Goal: Complete application form

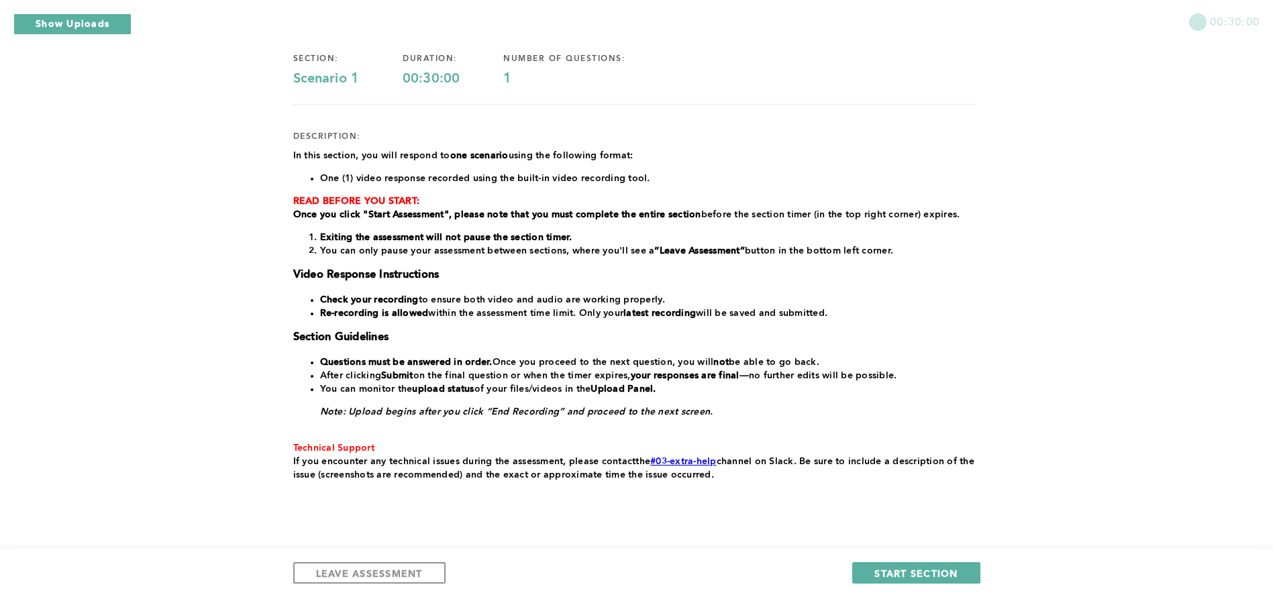
scroll to position [126, 0]
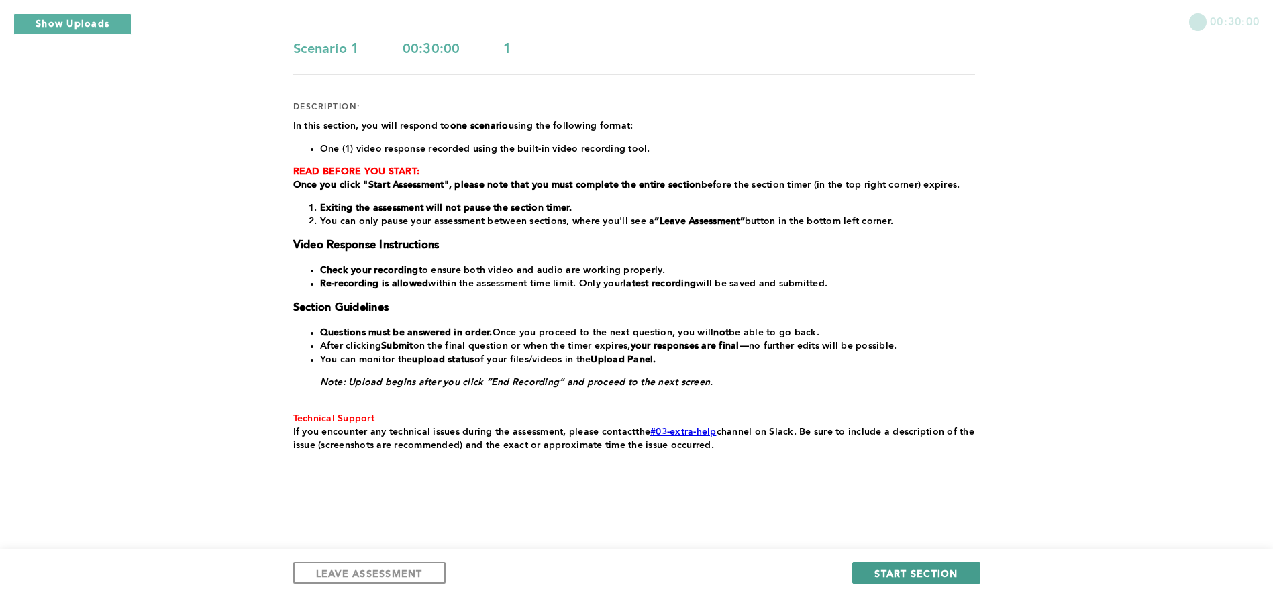
click at [926, 572] on span "START SECTION" at bounding box center [915, 573] width 83 height 13
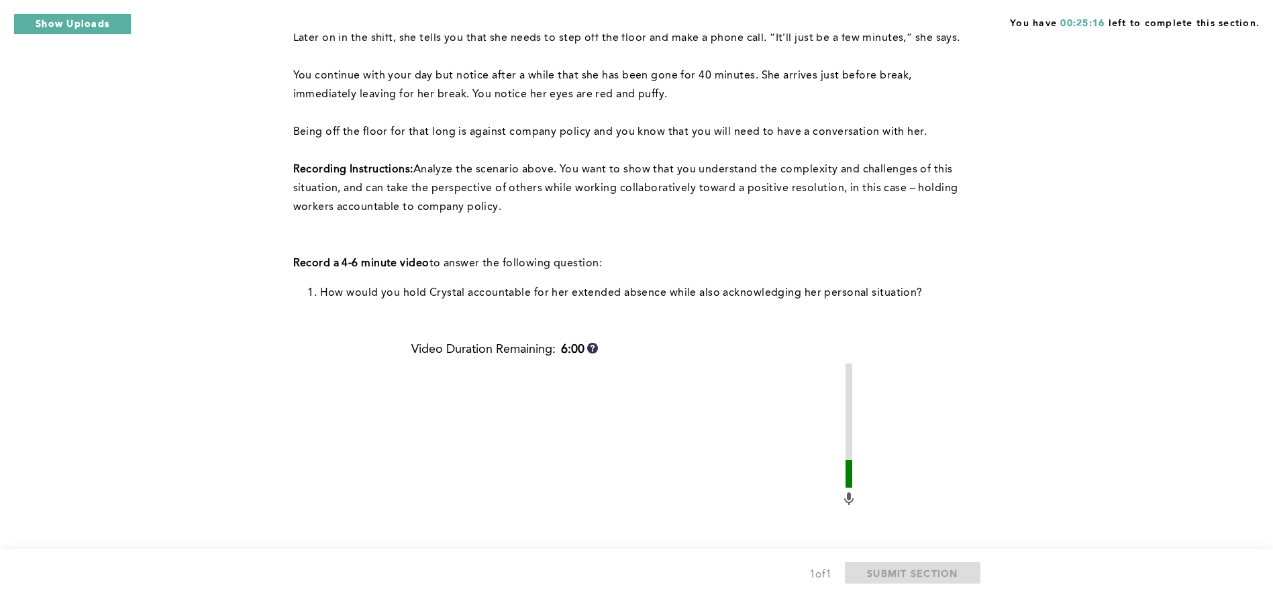
scroll to position [479, 0]
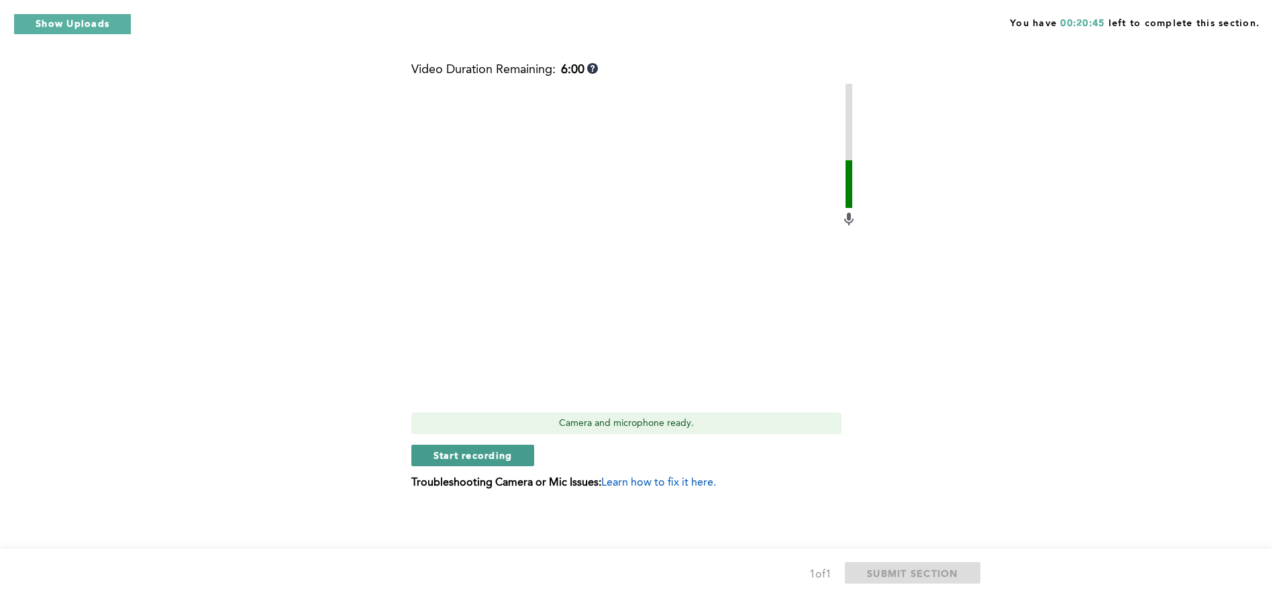
click at [442, 454] on span "Start recording" at bounding box center [472, 455] width 79 height 13
click at [442, 454] on span "Stop recording" at bounding box center [472, 455] width 78 height 13
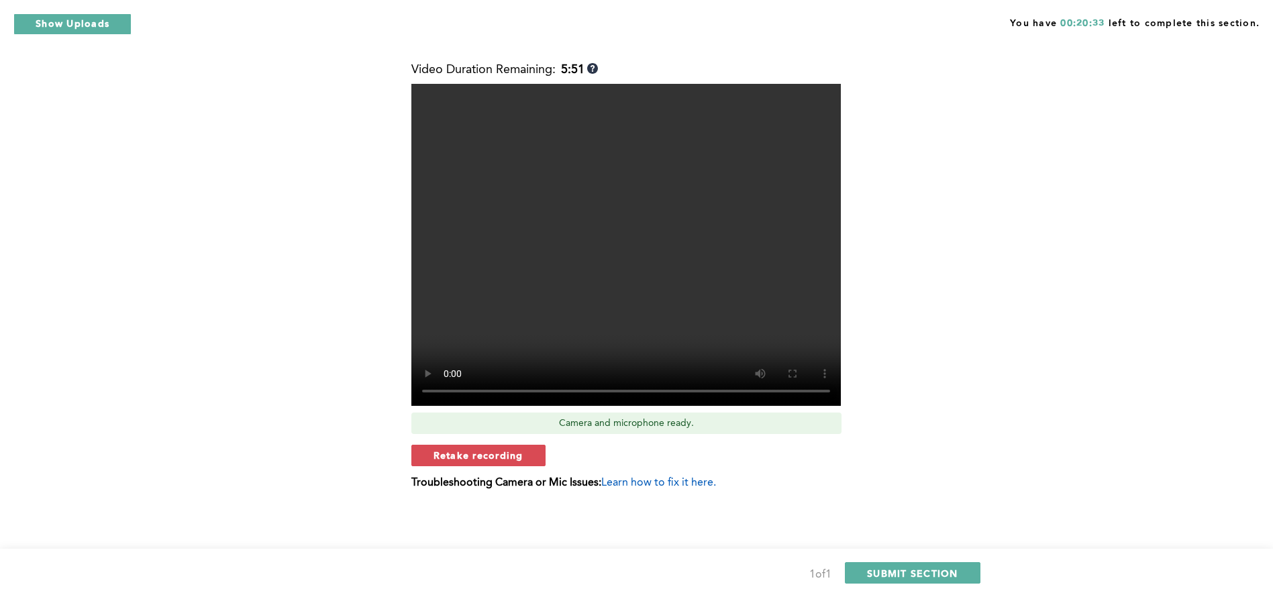
click at [442, 454] on span "Retake recording" at bounding box center [478, 455] width 90 height 13
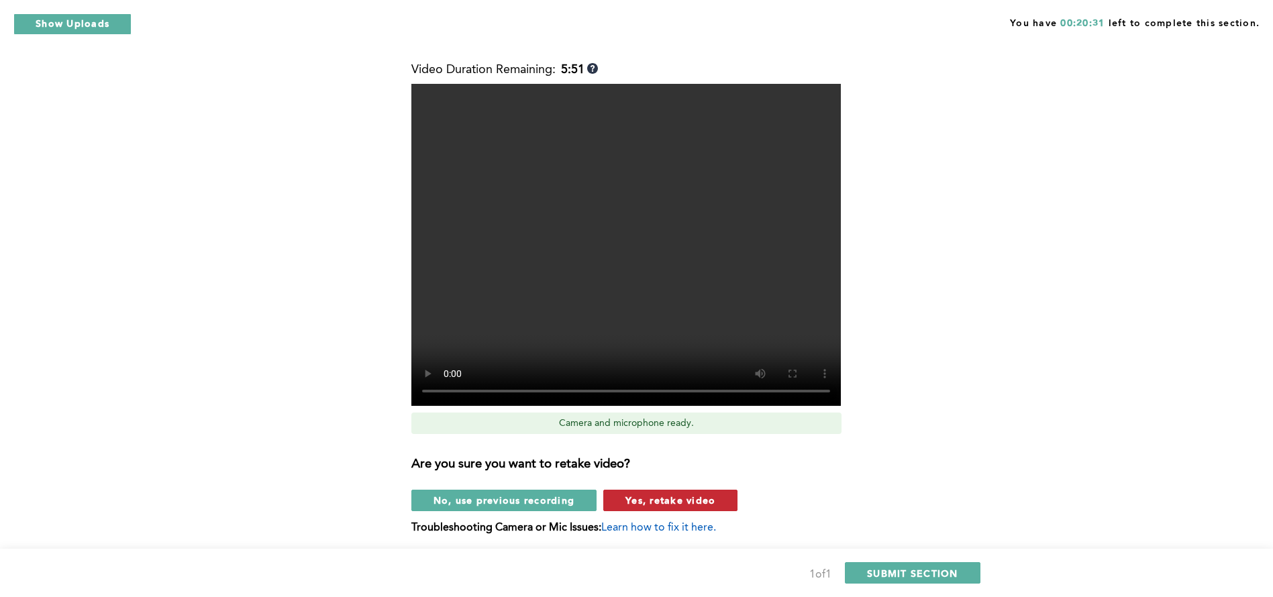
click at [662, 498] on span "Yes, retake video" at bounding box center [670, 500] width 90 height 13
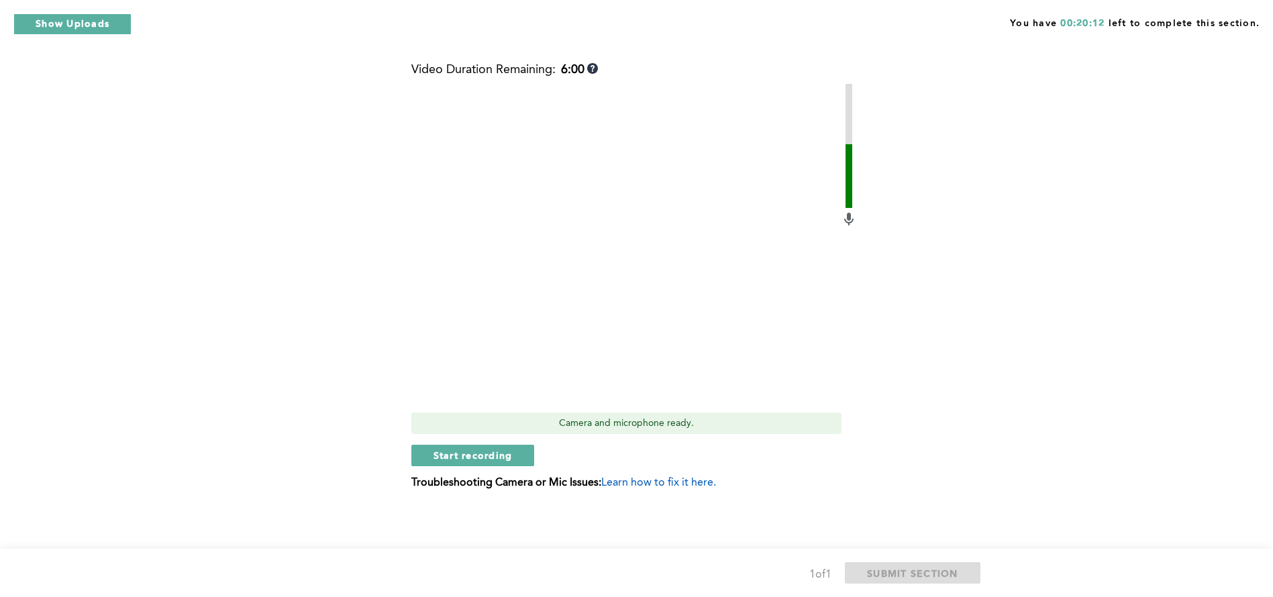
click at [662, 498] on div "Video Duration Remaining: 6:00 Camera and microphone ready. Start recording Tro…" at bounding box center [633, 281] width 445 height 437
click at [435, 450] on span "Start recording" at bounding box center [472, 455] width 79 height 13
click at [435, 450] on span "Stop recording" at bounding box center [472, 455] width 78 height 13
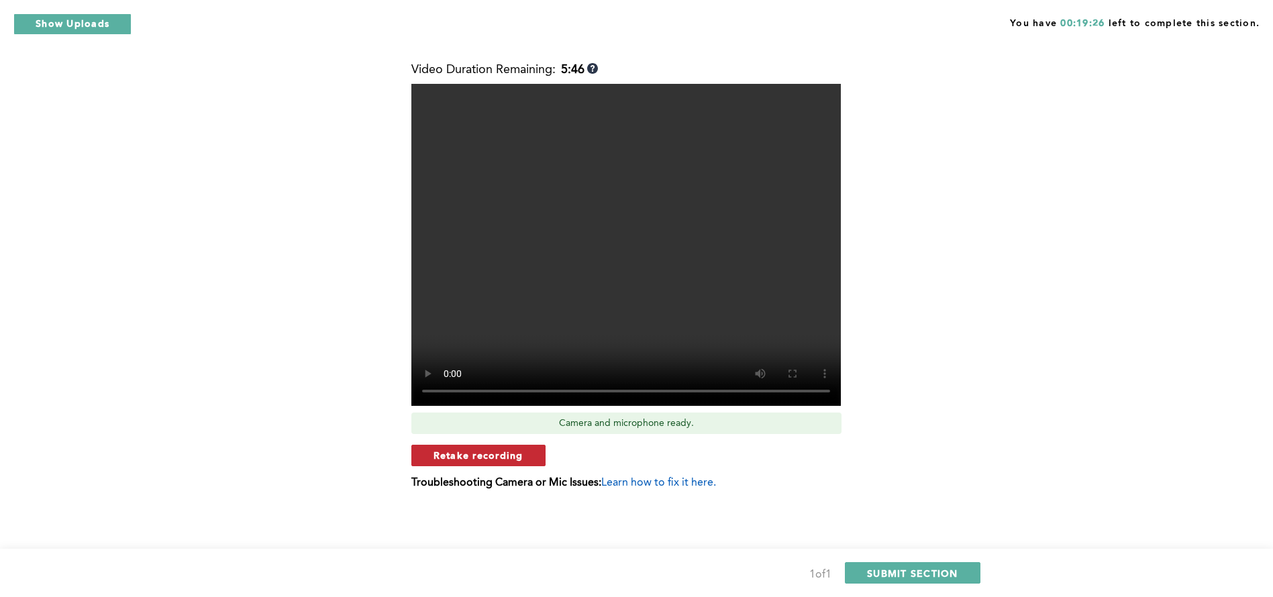
click at [494, 460] on span "Retake recording" at bounding box center [478, 455] width 90 height 13
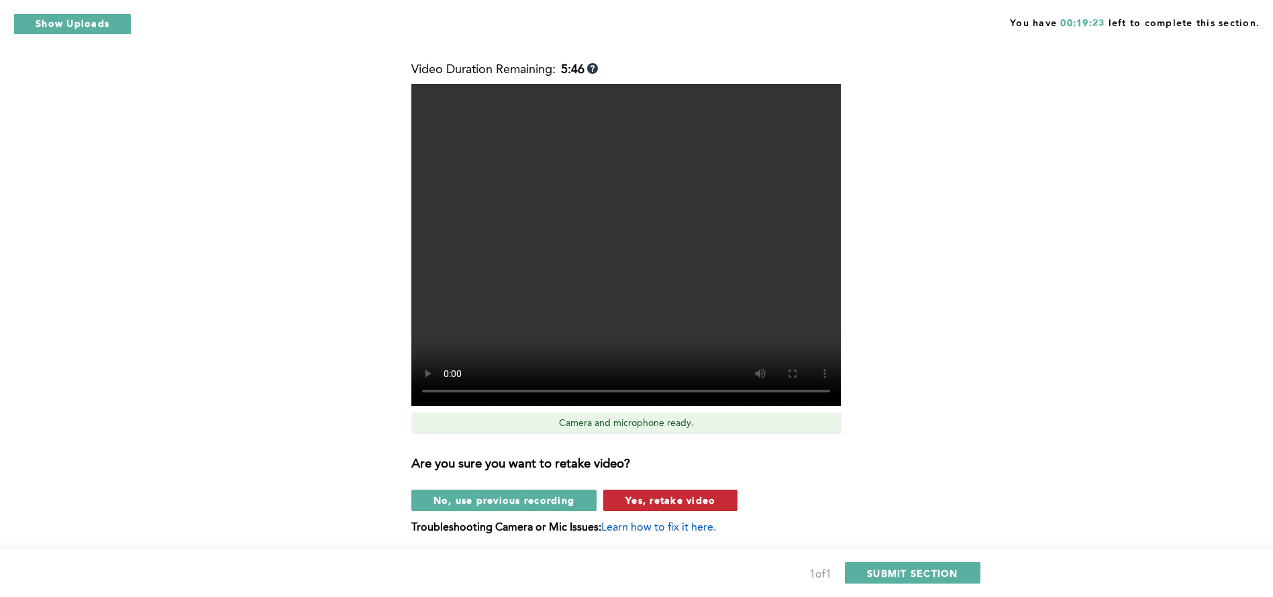
click at [676, 500] on span "Yes, retake video" at bounding box center [670, 500] width 90 height 13
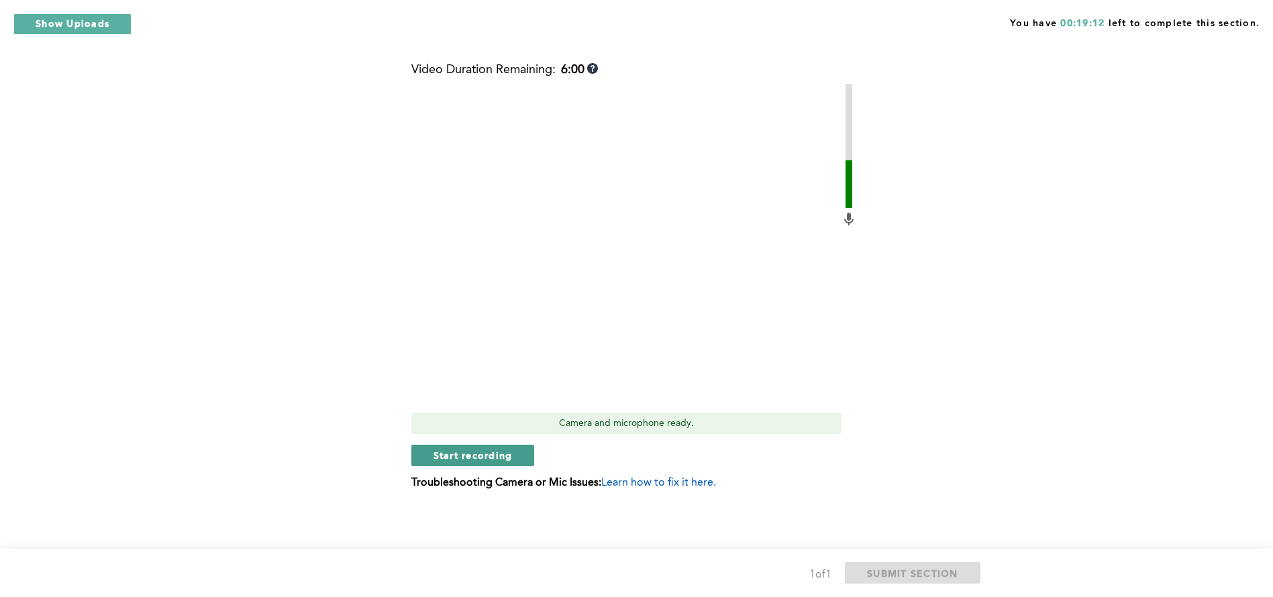
click at [495, 454] on span "Start recording" at bounding box center [472, 455] width 79 height 13
click at [483, 450] on span "Stop recording" at bounding box center [472, 455] width 78 height 13
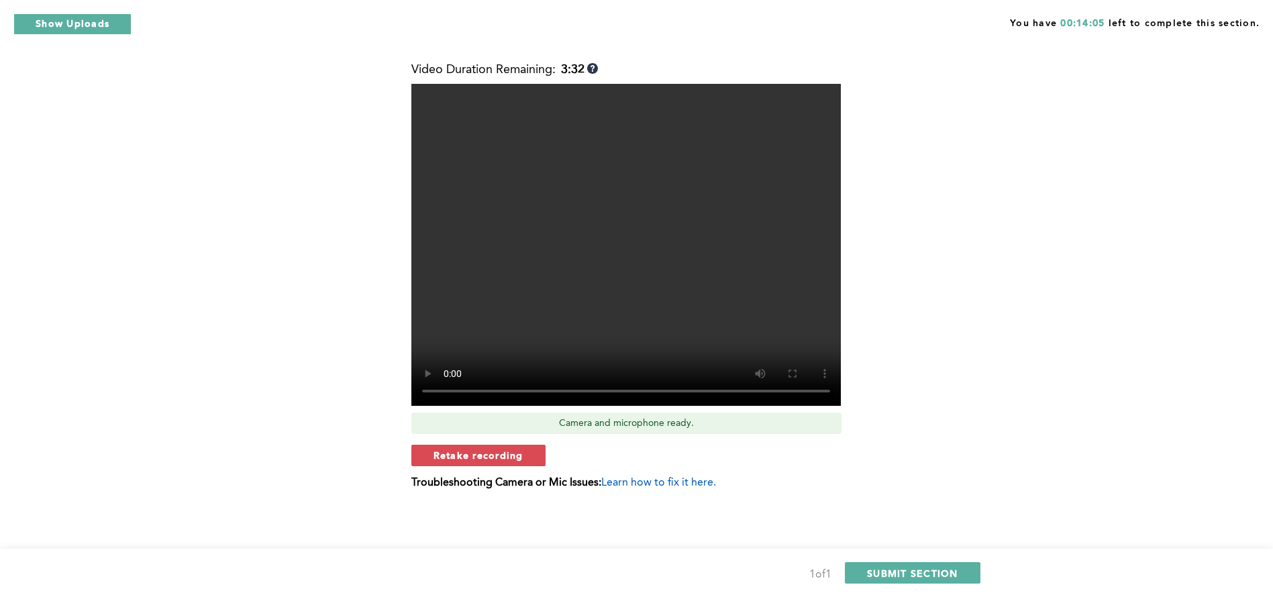
click at [483, 450] on span "Retake recording" at bounding box center [478, 455] width 90 height 13
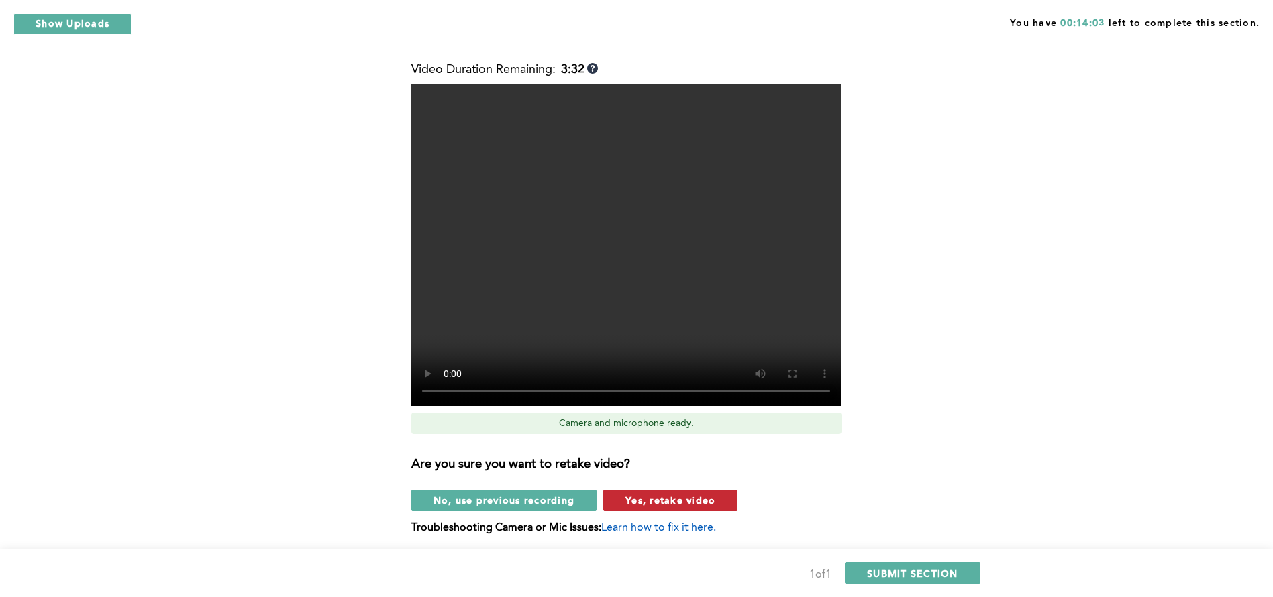
click at [659, 503] on span "Yes, retake video" at bounding box center [670, 500] width 90 height 13
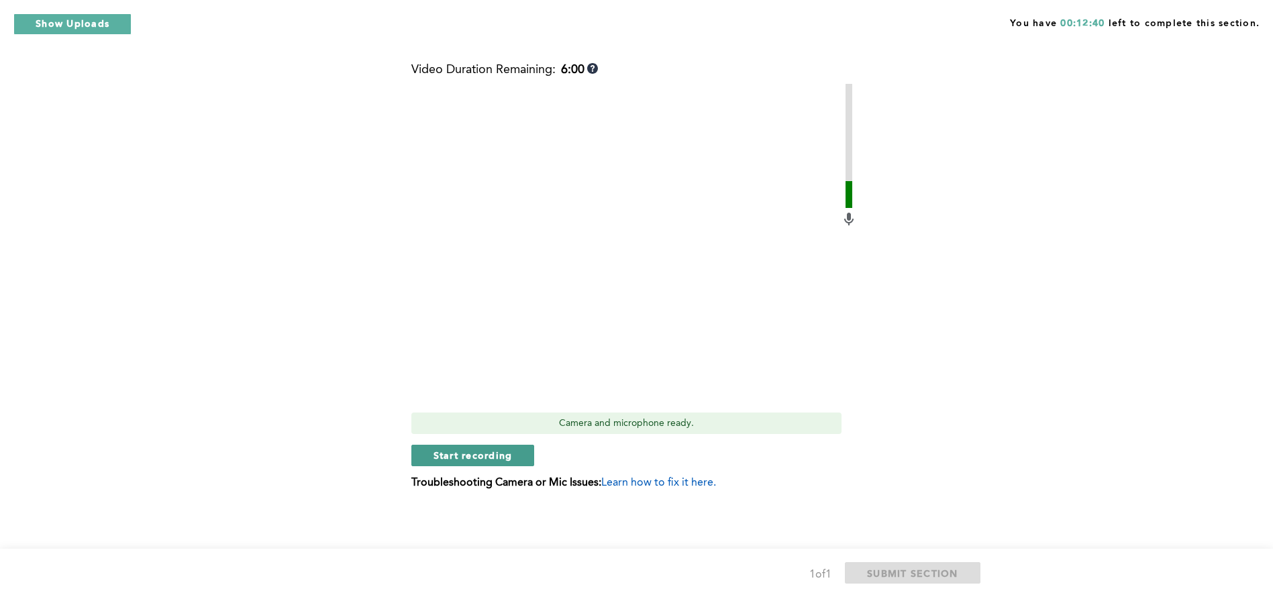
click at [464, 458] on span "Start recording" at bounding box center [472, 455] width 79 height 13
click at [464, 458] on span "Stop recording" at bounding box center [472, 455] width 78 height 13
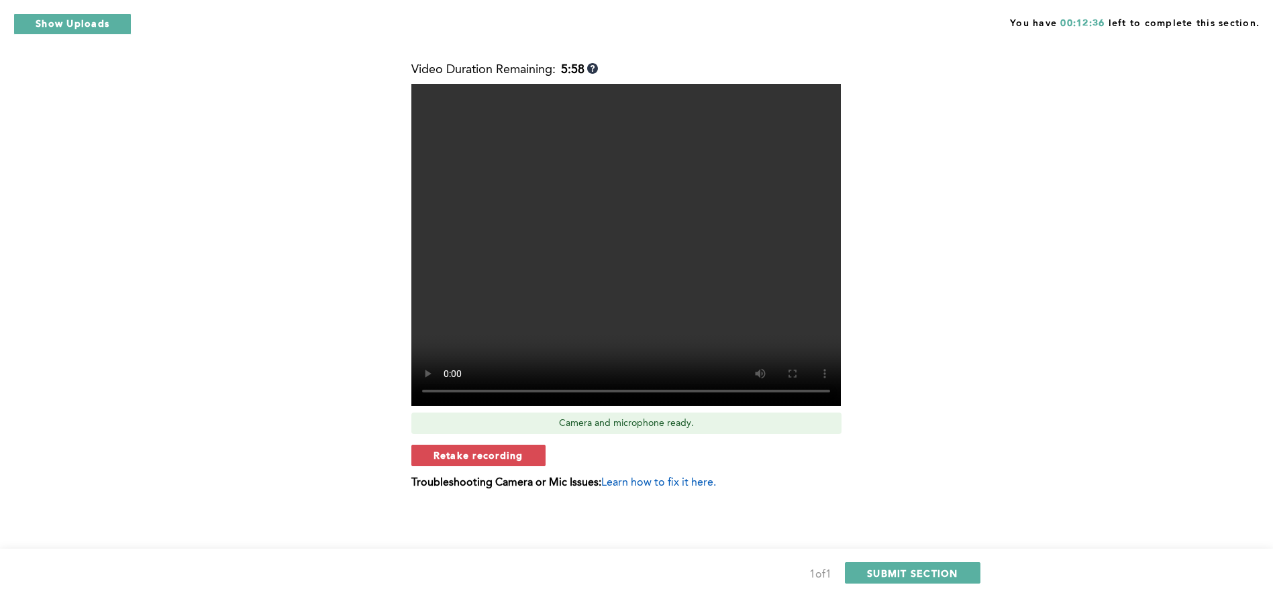
click at [464, 458] on span "Retake recording" at bounding box center [478, 455] width 90 height 13
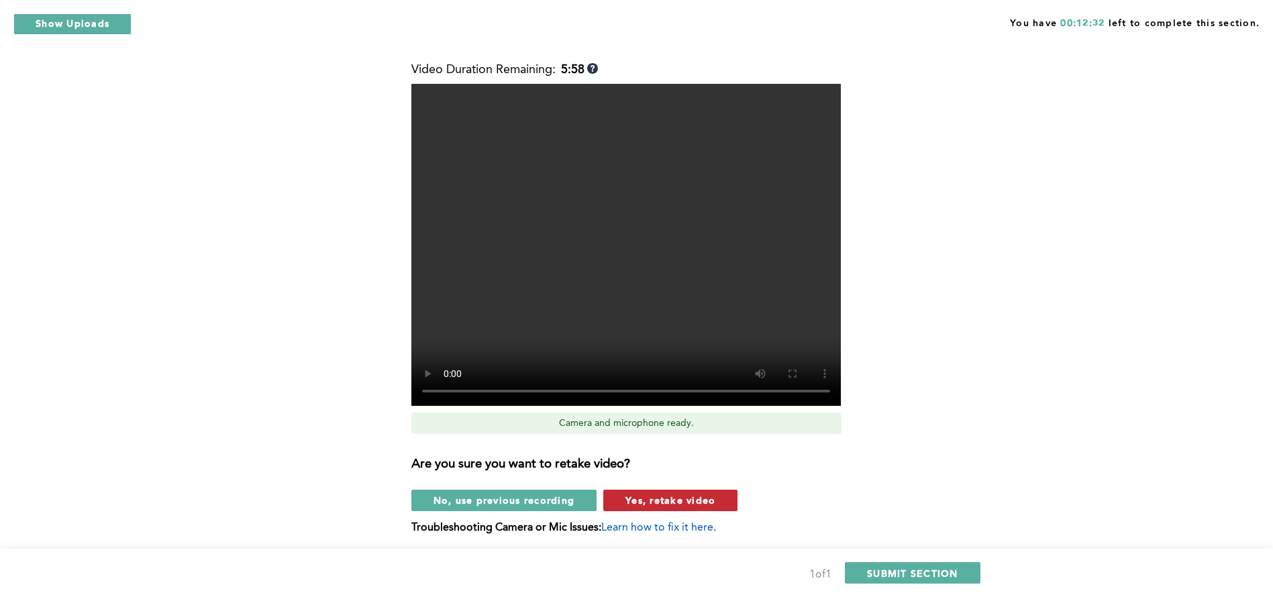
click at [627, 500] on span "Yes, retake video" at bounding box center [670, 500] width 90 height 13
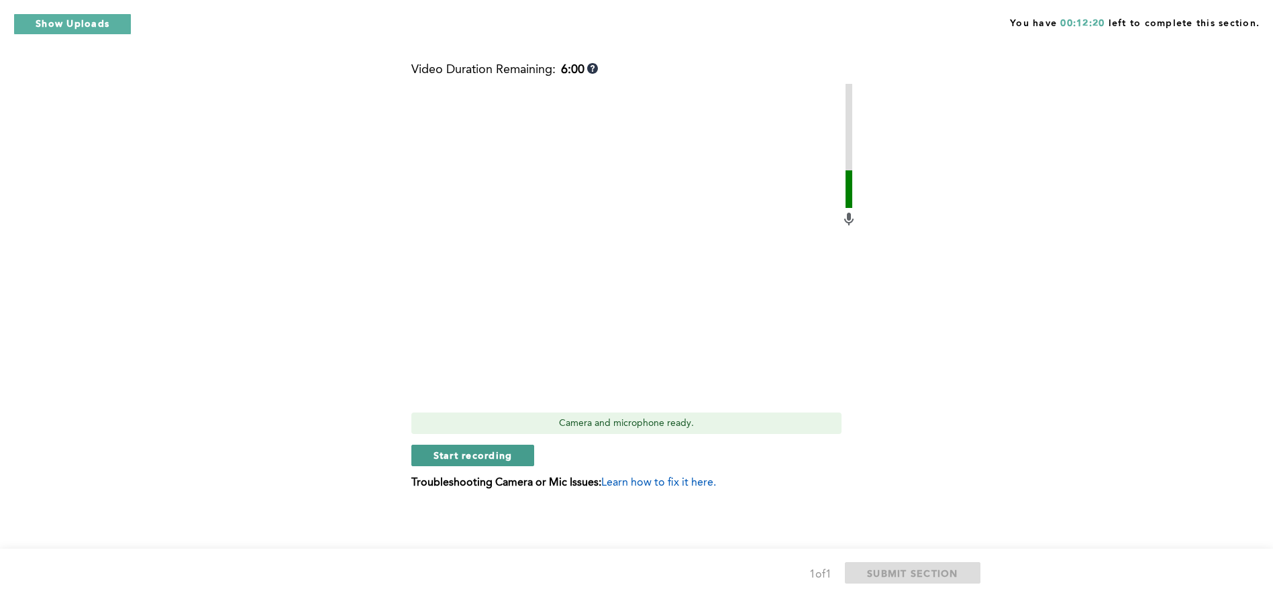
click at [507, 456] on span "Start recording" at bounding box center [472, 455] width 79 height 13
click at [475, 456] on span "Stop recording" at bounding box center [472, 455] width 78 height 13
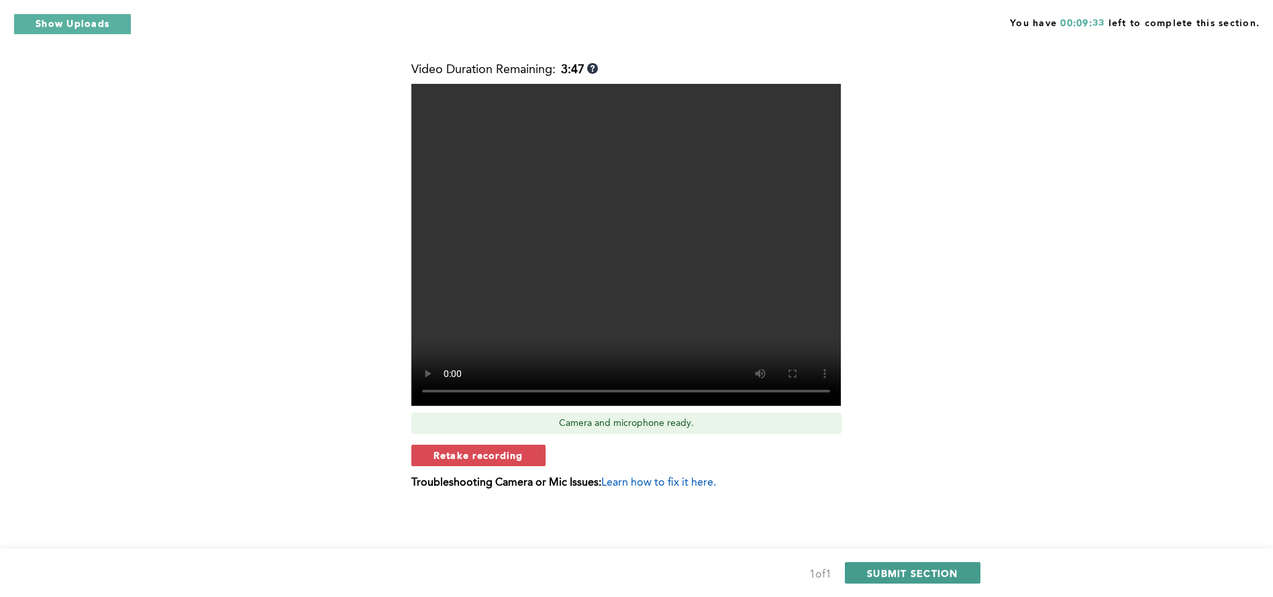
click at [874, 570] on span "SUBMIT SECTION" at bounding box center [912, 573] width 91 height 13
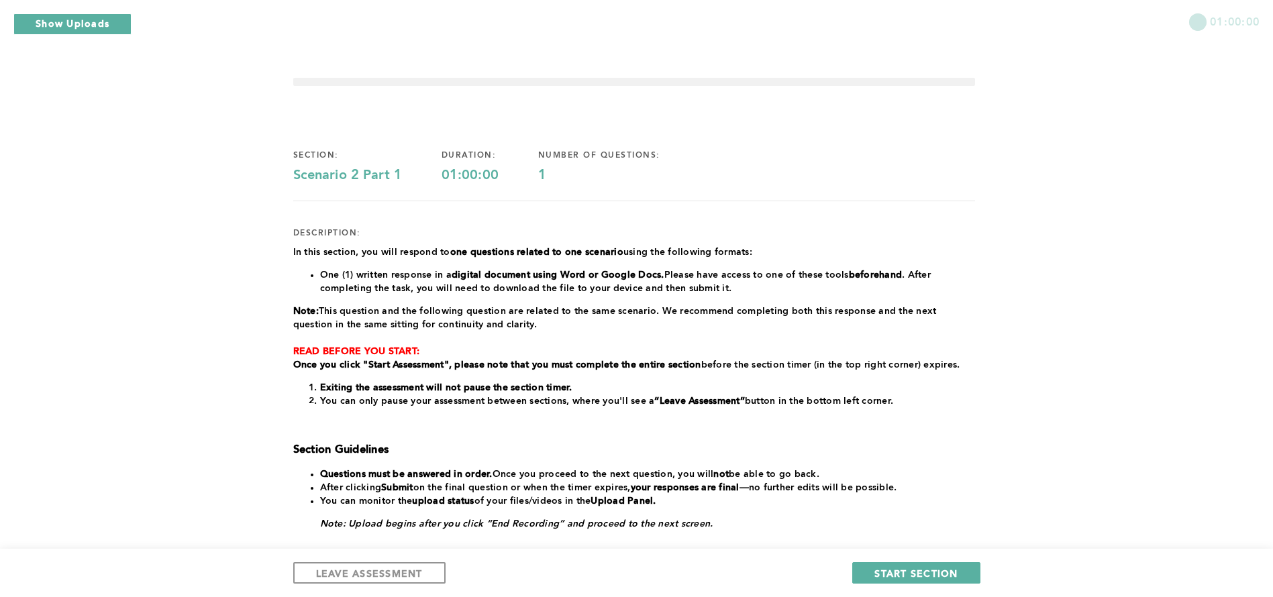
scroll to position [142, 0]
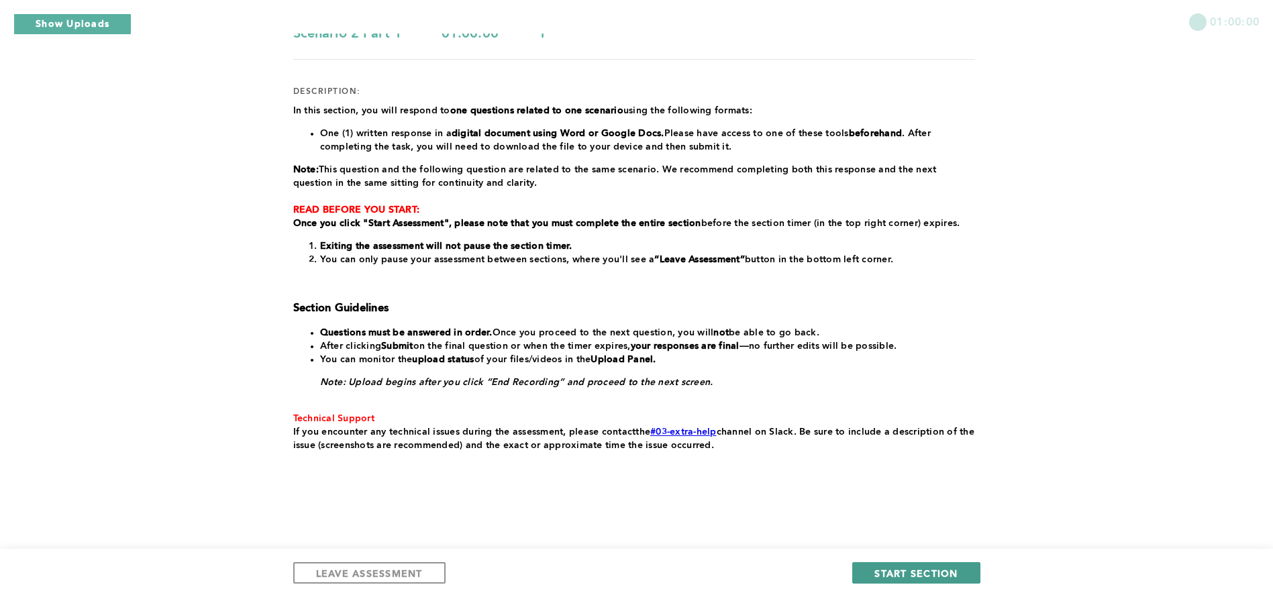
click at [901, 573] on span "START SECTION" at bounding box center [915, 573] width 83 height 13
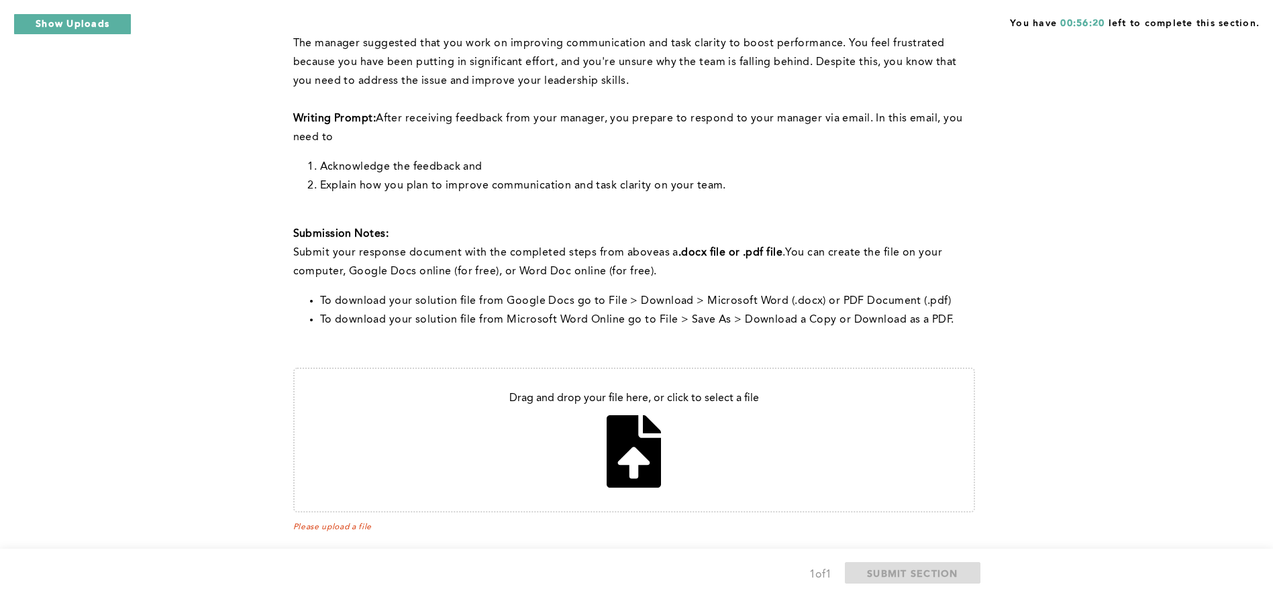
scroll to position [240, 0]
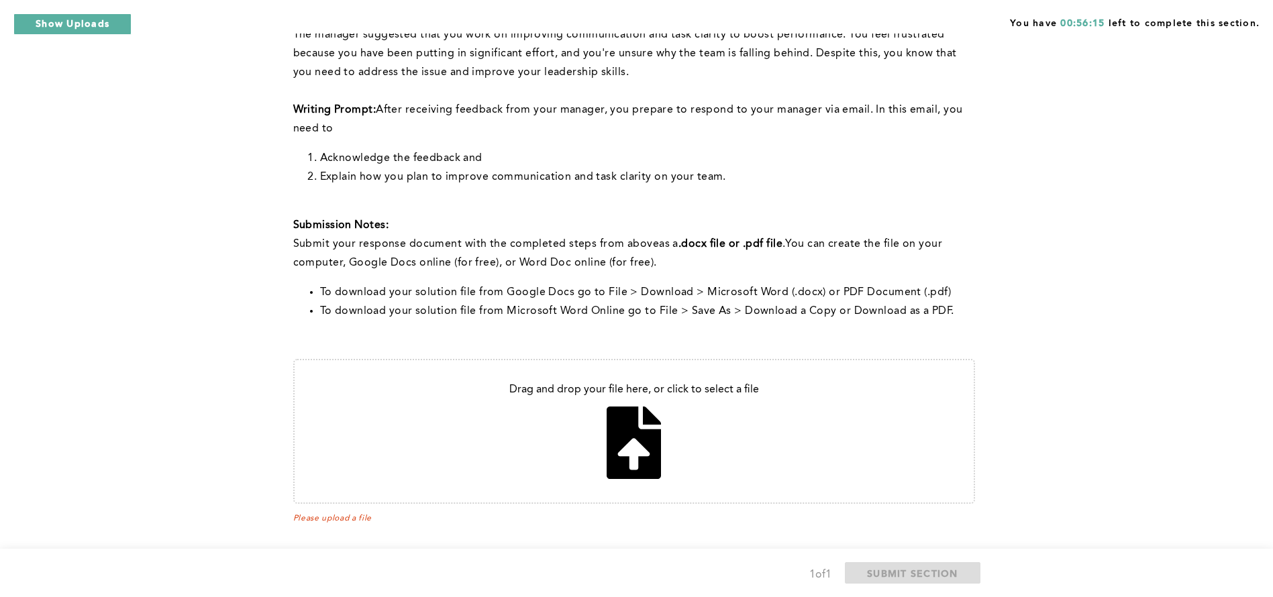
click at [634, 427] on input "file" at bounding box center [634, 431] width 679 height 142
click at [89, 26] on button "Show Uploads" at bounding box center [72, 23] width 118 height 21
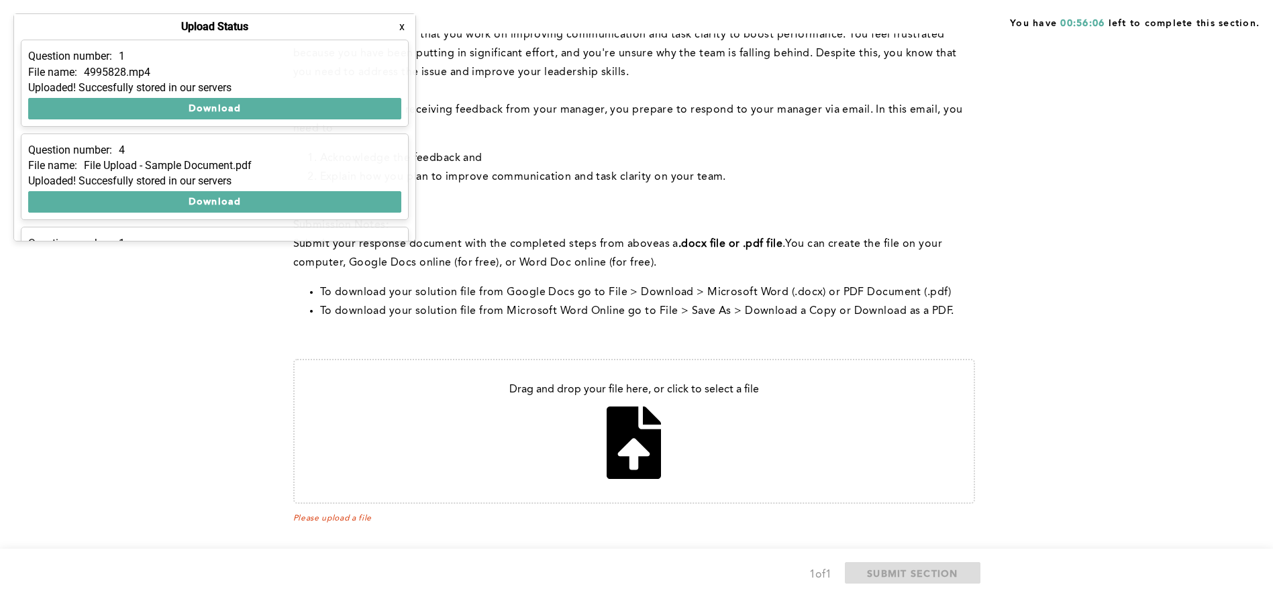
click at [442, 270] on p "﻿Submit your response document with the completed steps from above as a .docx f…" at bounding box center [634, 254] width 682 height 38
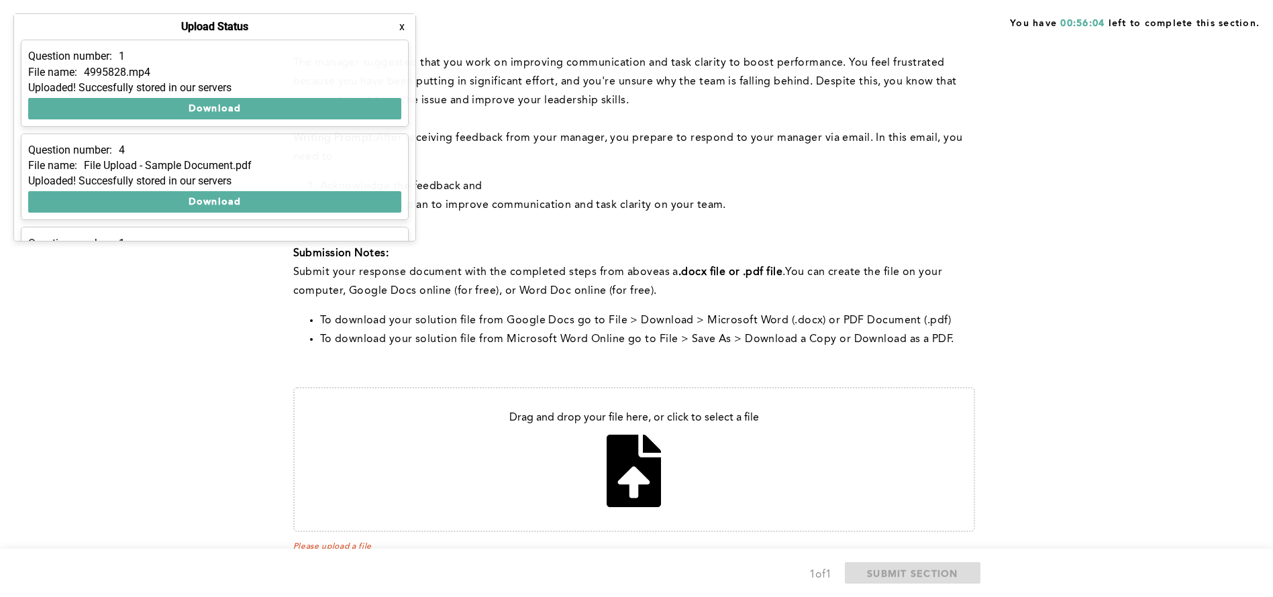
scroll to position [211, 0]
click at [404, 28] on button "x" at bounding box center [401, 26] width 13 height 13
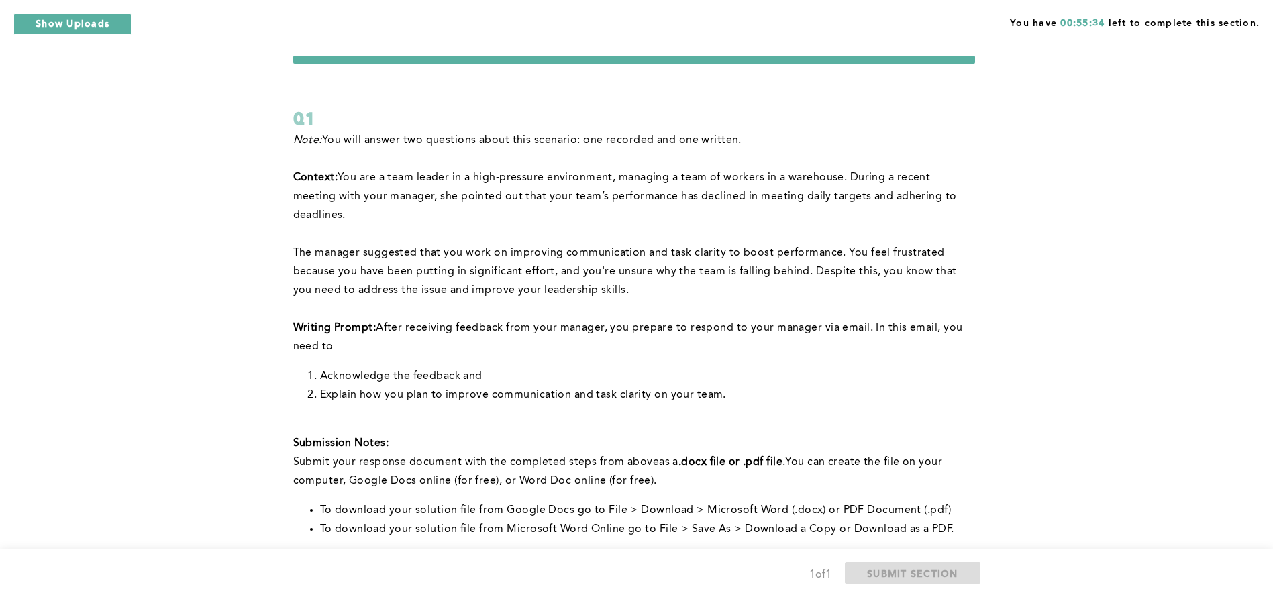
scroll to position [0, 0]
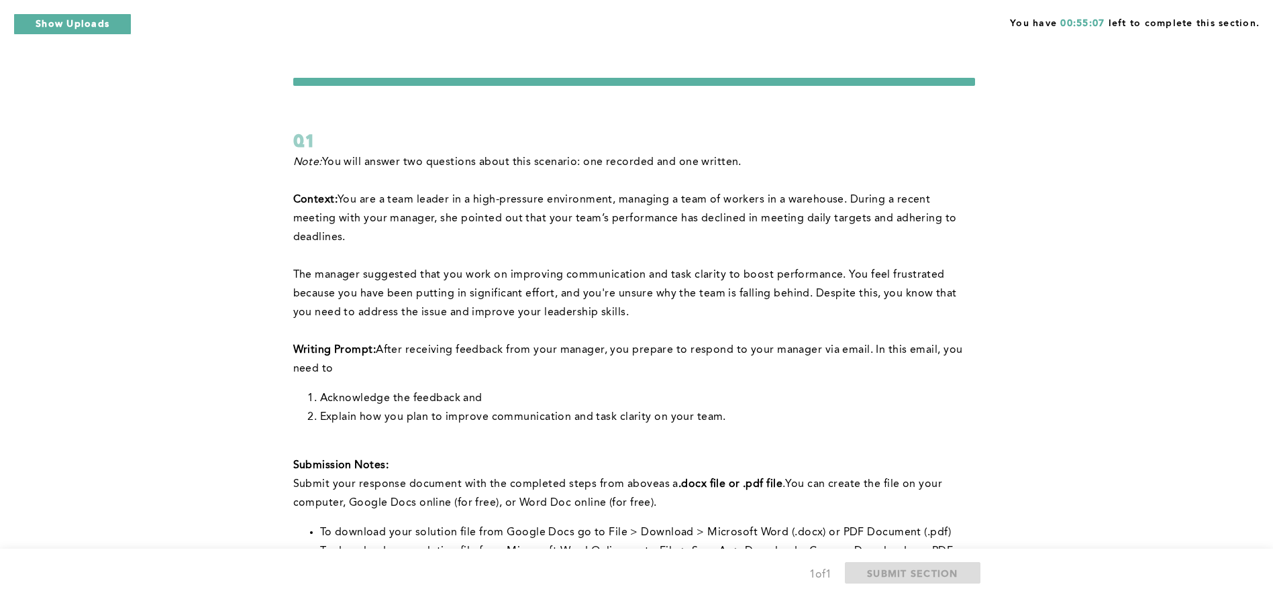
click at [447, 300] on p "﻿The manager suggested that you work on improving communication and task clarit…" at bounding box center [634, 294] width 682 height 56
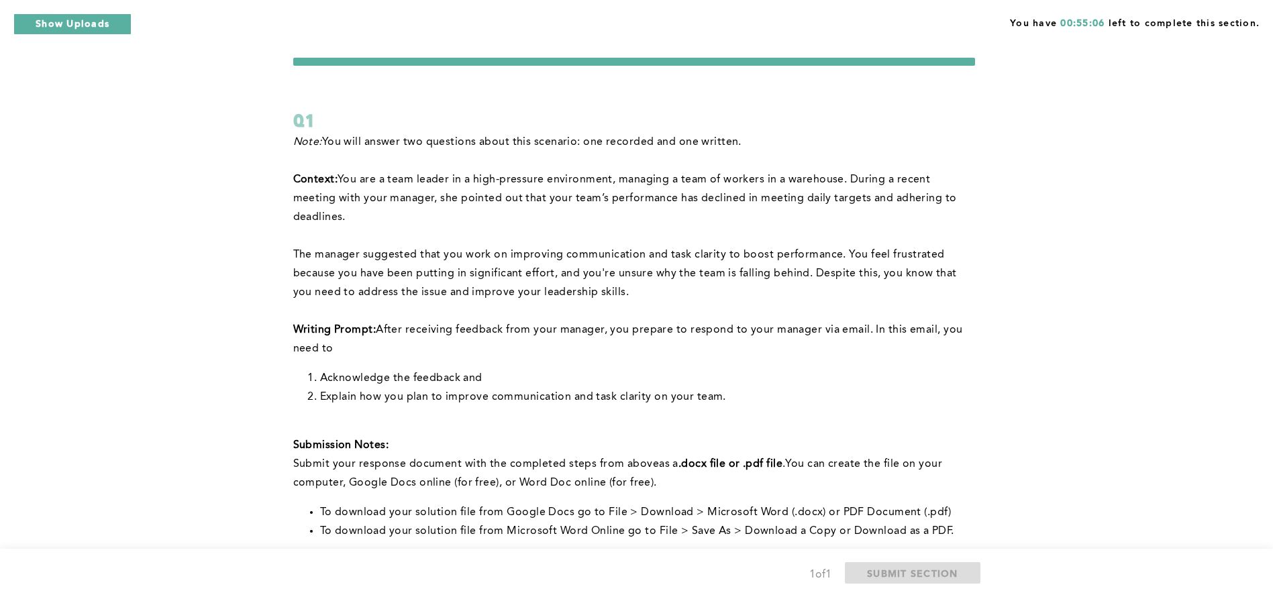
scroll to position [21, 0]
click at [250, 205] on div "You have 00:41:04 left to complete this section. Q1 Note: You will answer two q…" at bounding box center [636, 404] width 1273 height 851
click at [1018, 178] on div "You have 00:30:20 left to complete this section. Q1 Note: You will answer two q…" at bounding box center [636, 404] width 1273 height 851
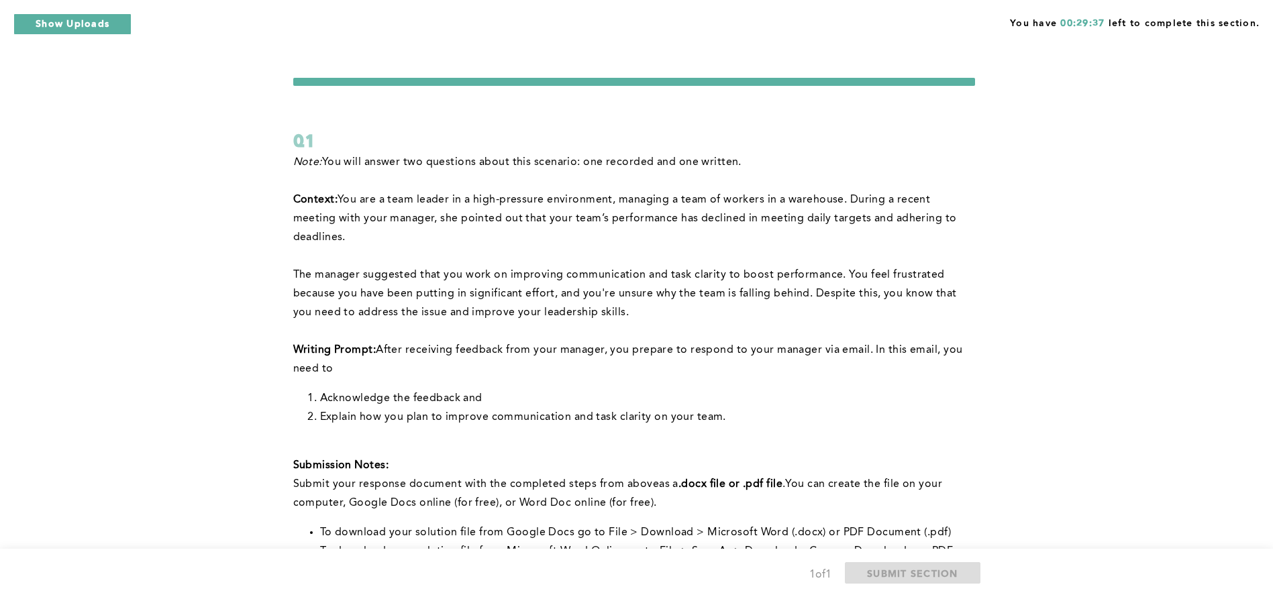
scroll to position [254, 0]
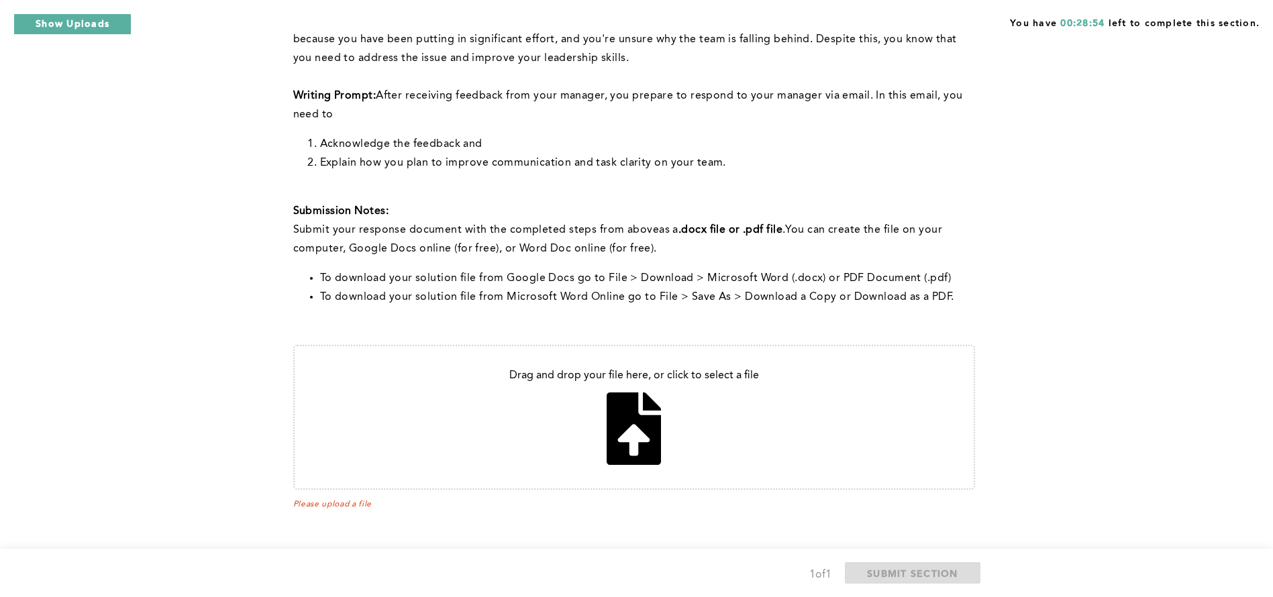
click at [1092, 346] on div "You have 00:28:54 left to complete this section. Q1 Note: You will answer two q…" at bounding box center [636, 171] width 1273 height 851
click at [627, 418] on input "file" at bounding box center [634, 417] width 679 height 142
type input "C:\fakepath\Q1..docx"
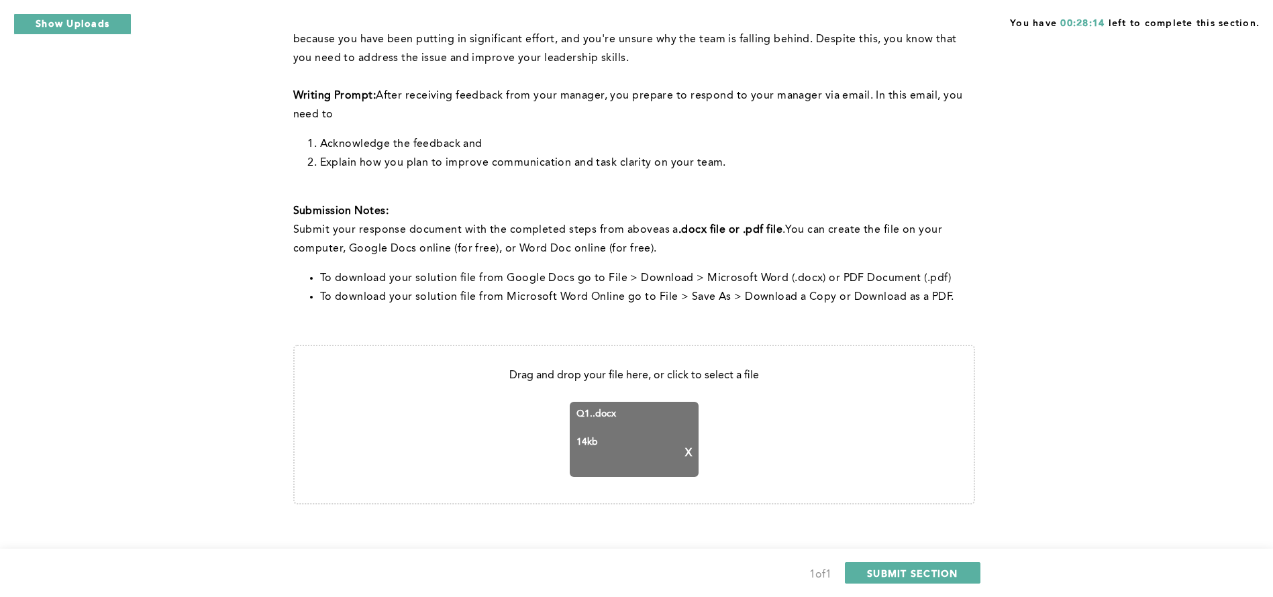
scroll to position [269, 0]
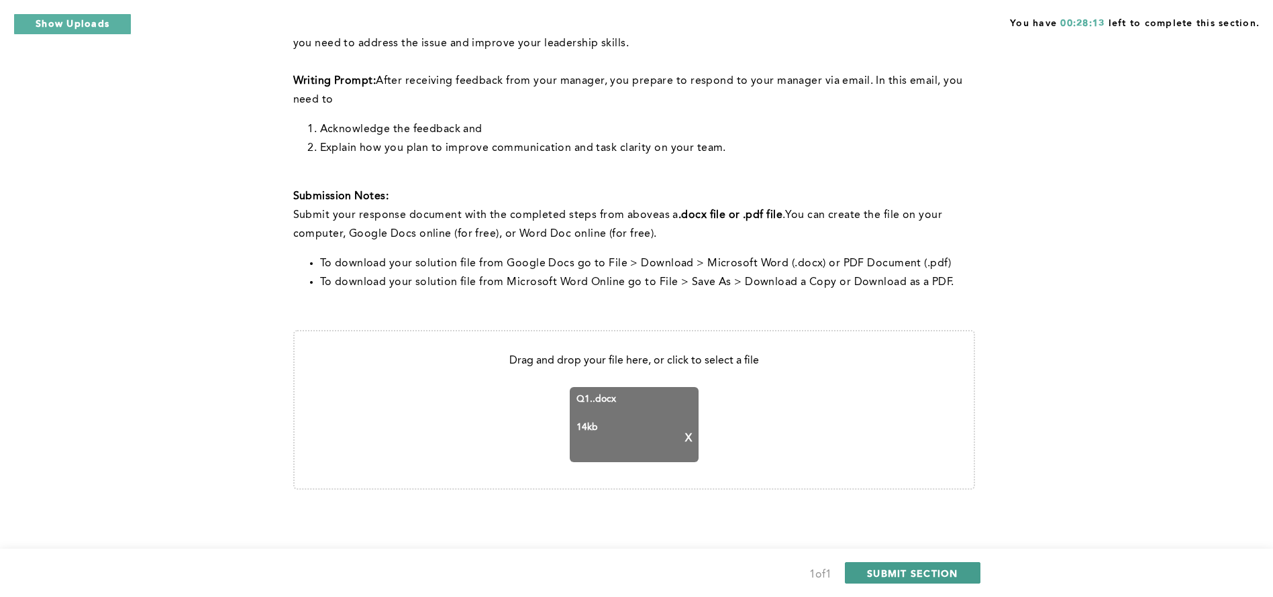
click at [942, 572] on span "SUBMIT SECTION" at bounding box center [912, 573] width 91 height 13
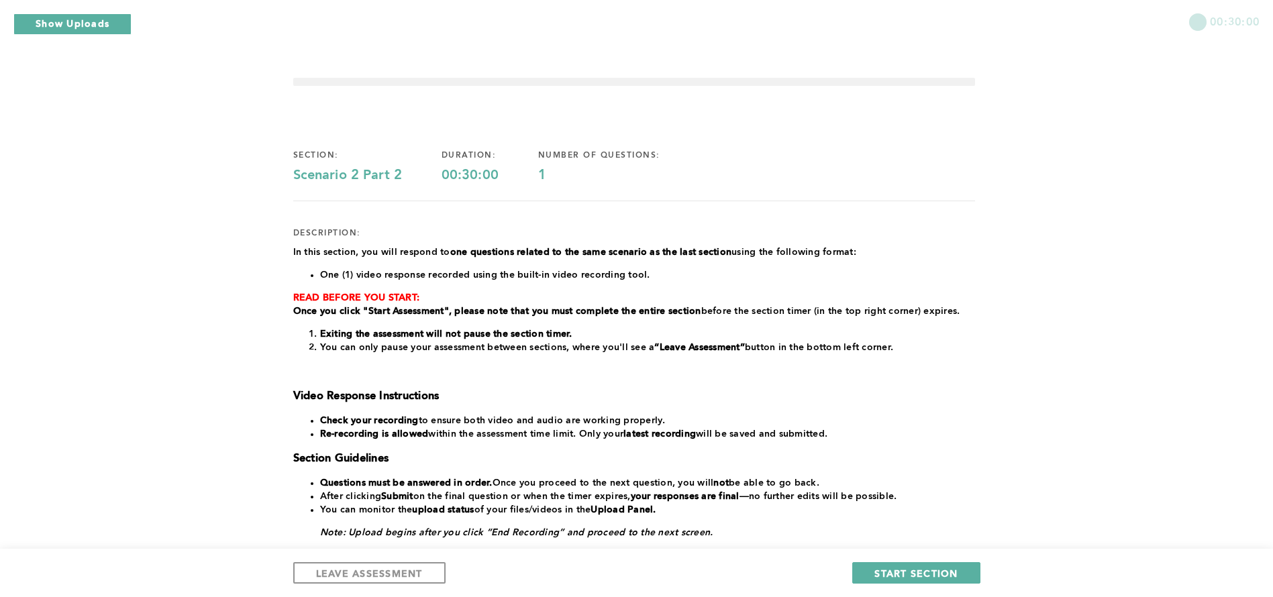
scroll to position [150, 0]
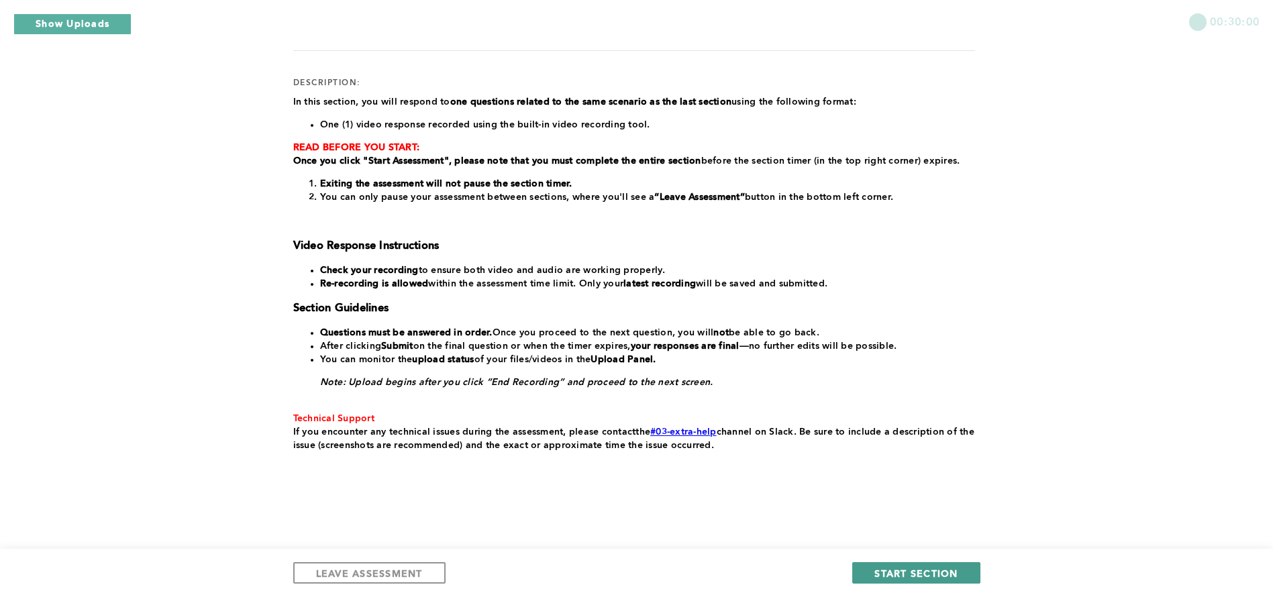
click at [882, 570] on span "START SECTION" at bounding box center [915, 573] width 83 height 13
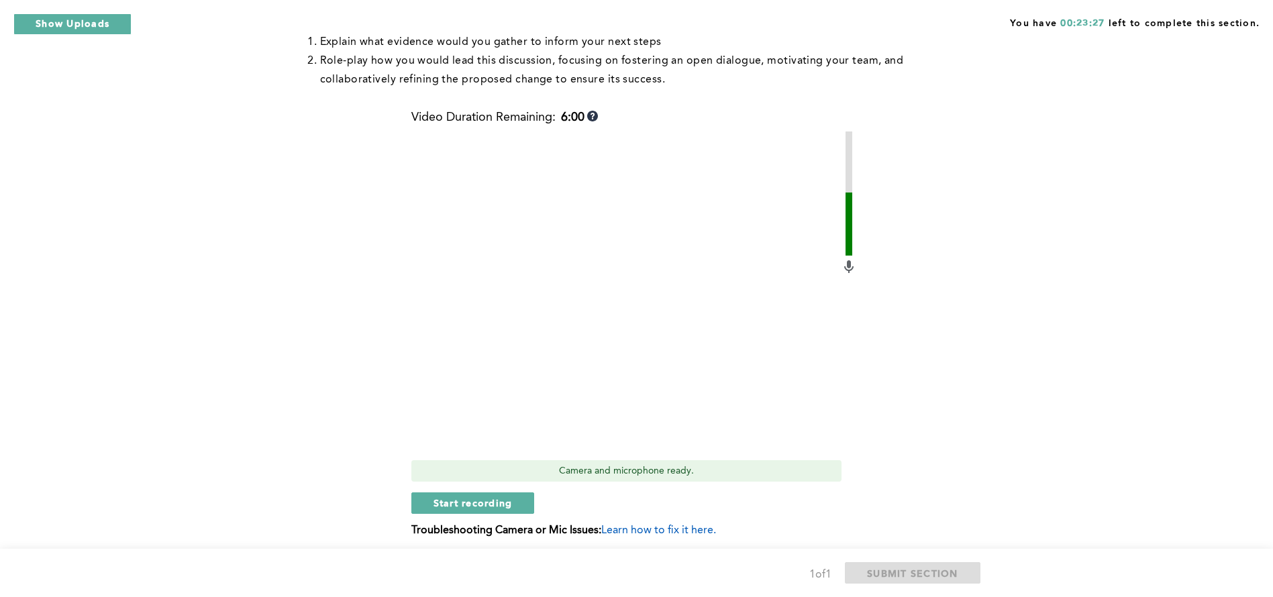
scroll to position [523, 0]
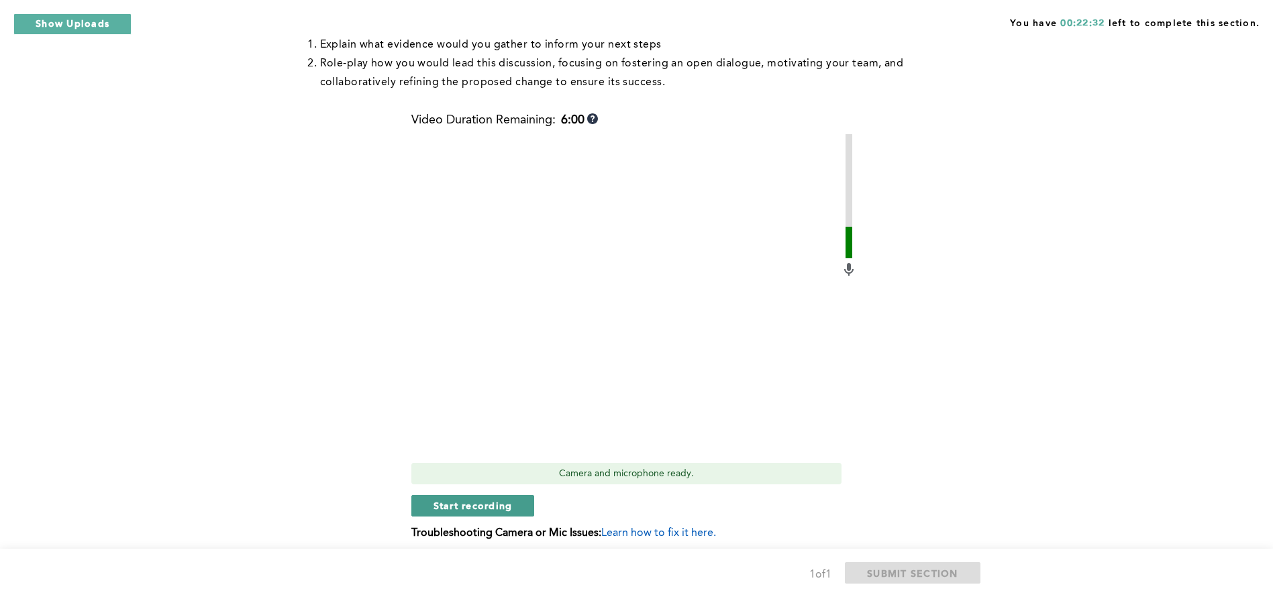
click at [431, 504] on button "Start recording" at bounding box center [472, 505] width 123 height 21
click at [472, 507] on span "Stop recording" at bounding box center [472, 505] width 78 height 13
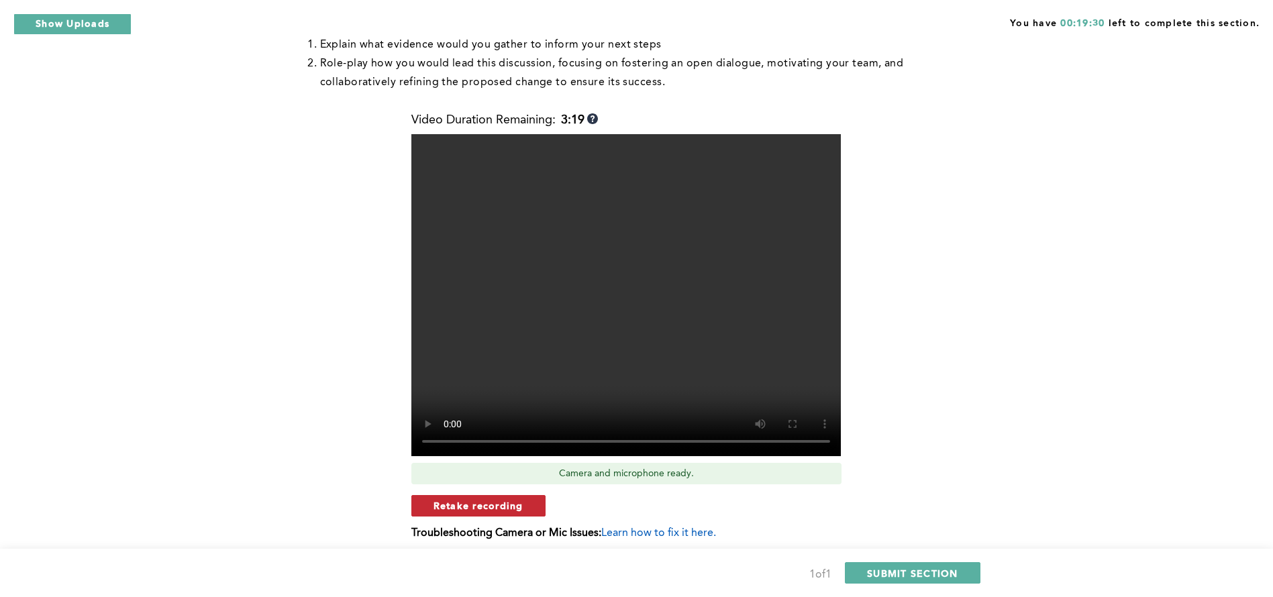
click at [449, 500] on span "Retake recording" at bounding box center [478, 505] width 90 height 13
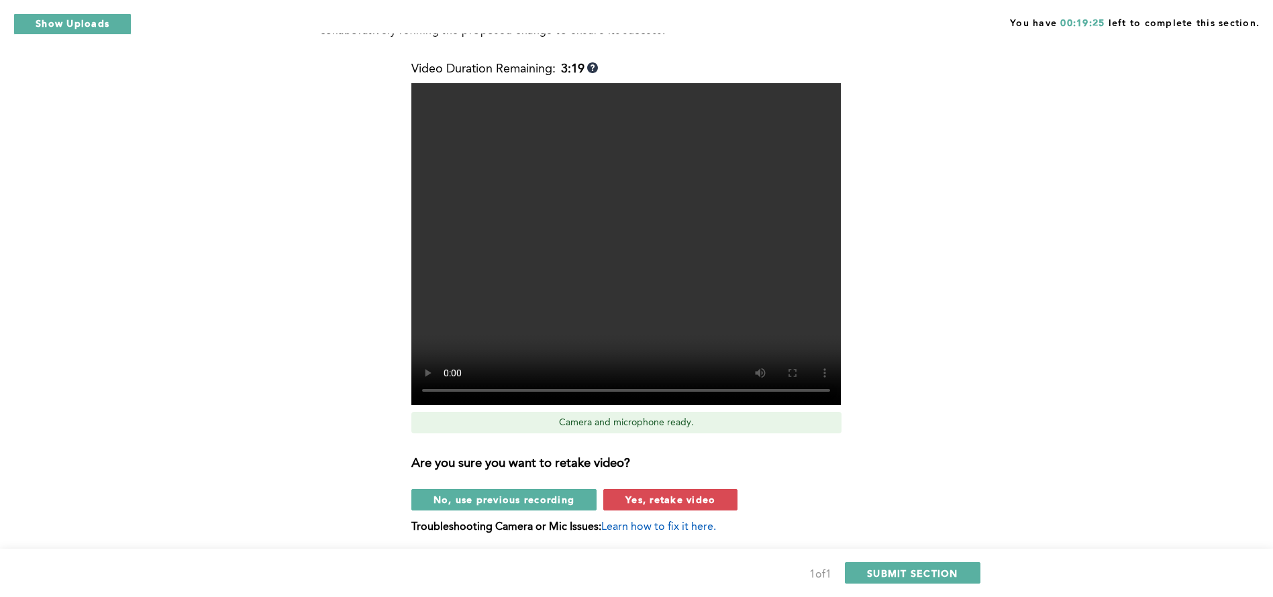
scroll to position [575, 0]
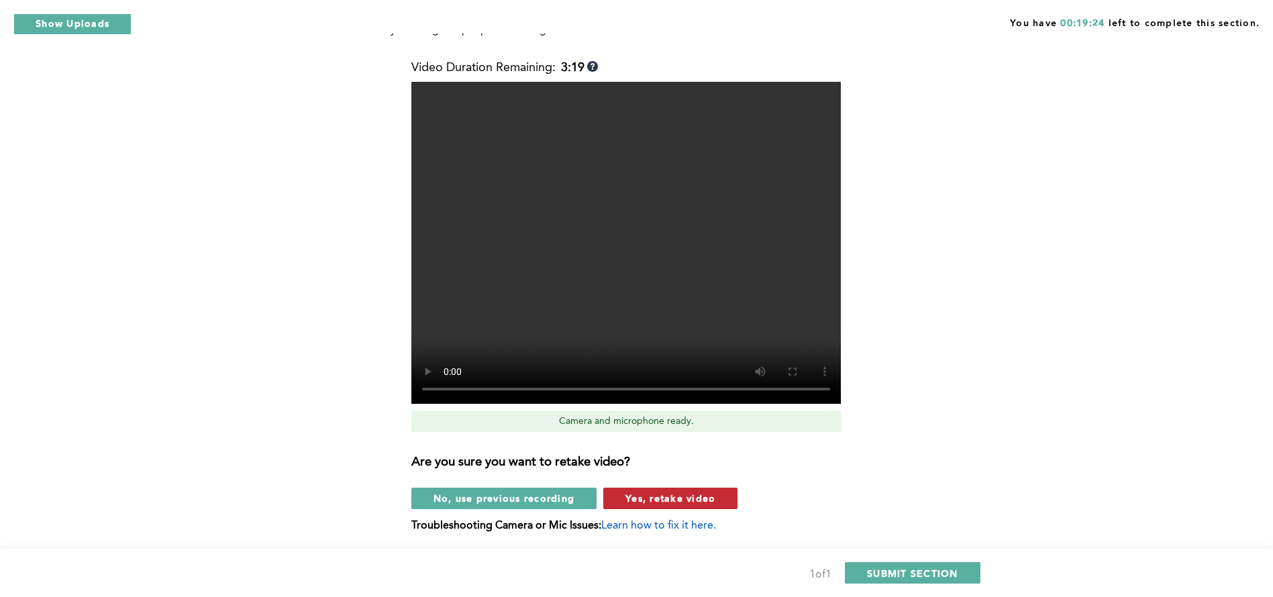
click at [644, 496] on span "Yes, retake video" at bounding box center [670, 498] width 90 height 13
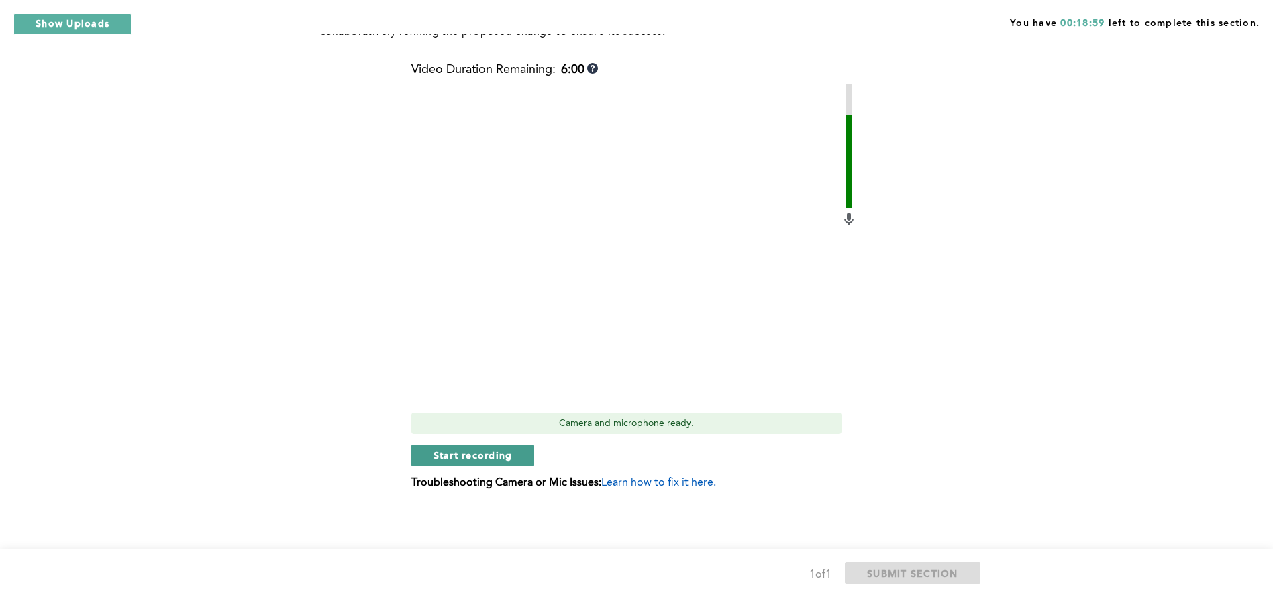
click at [497, 454] on span "Start recording" at bounding box center [472, 455] width 79 height 13
click at [485, 455] on span "Stop recording" at bounding box center [472, 455] width 78 height 13
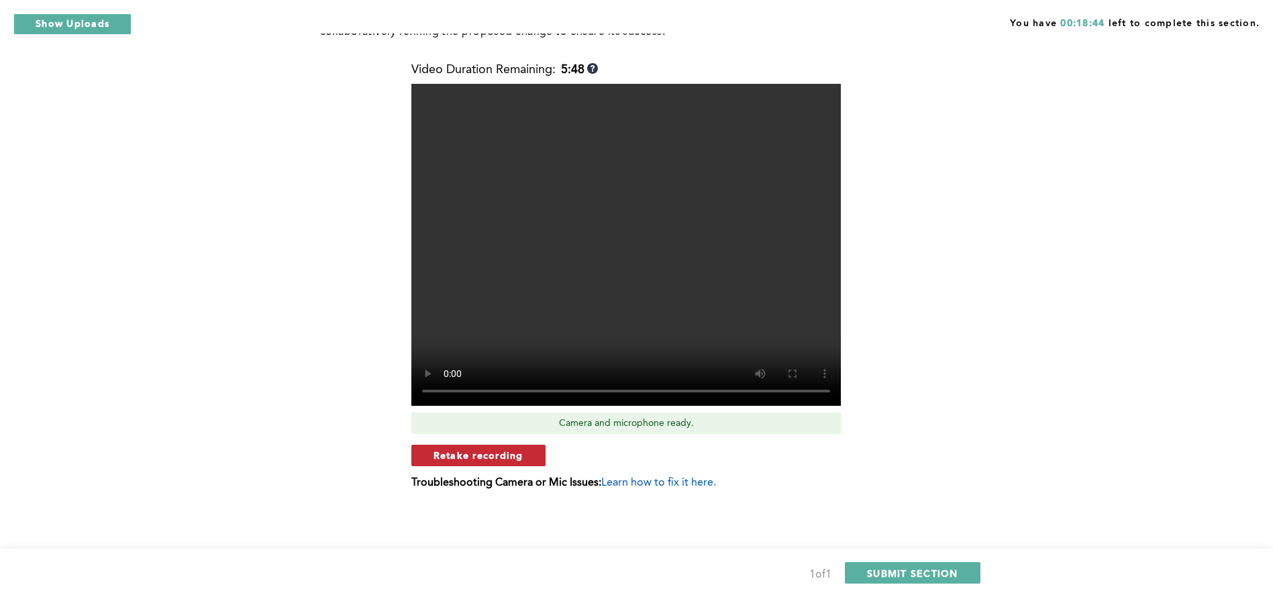
click at [476, 450] on span "Retake recording" at bounding box center [478, 455] width 90 height 13
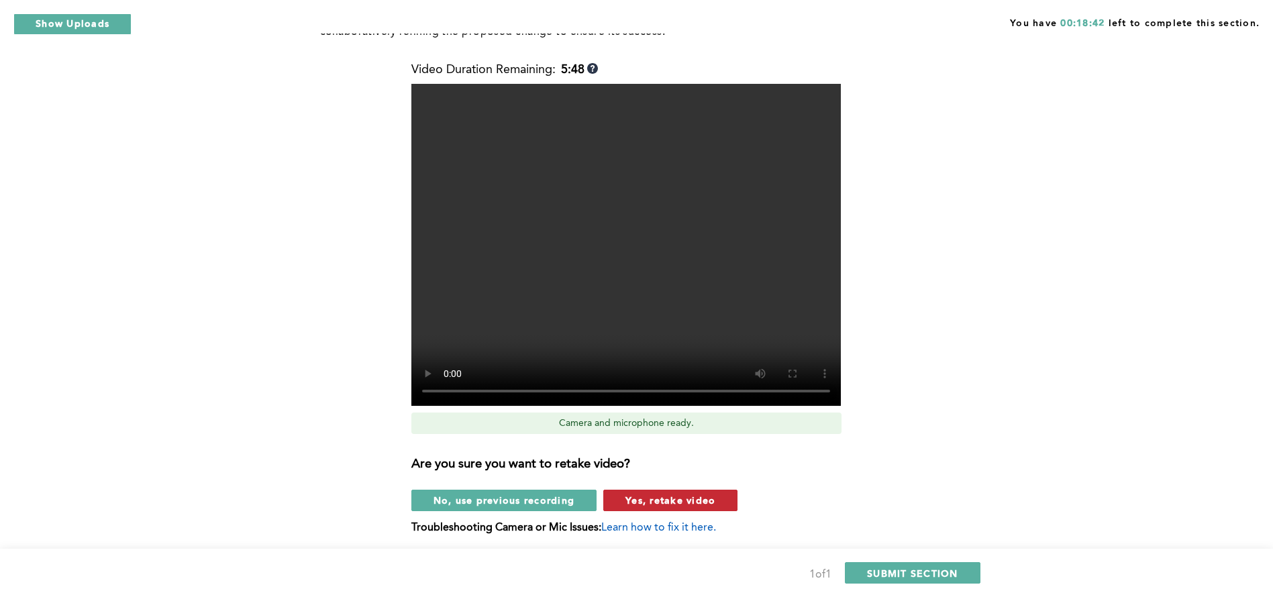
click at [653, 495] on span "Yes, retake video" at bounding box center [670, 500] width 90 height 13
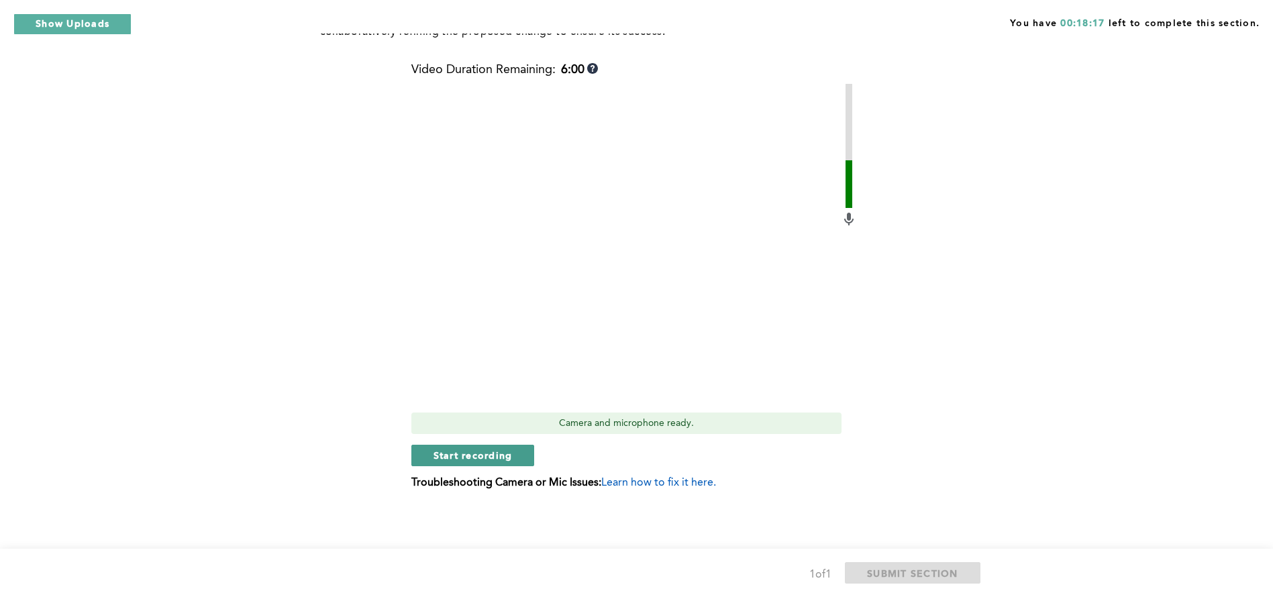
click at [443, 452] on span "Start recording" at bounding box center [472, 455] width 79 height 13
click at [443, 452] on span "Stop recording" at bounding box center [472, 455] width 78 height 13
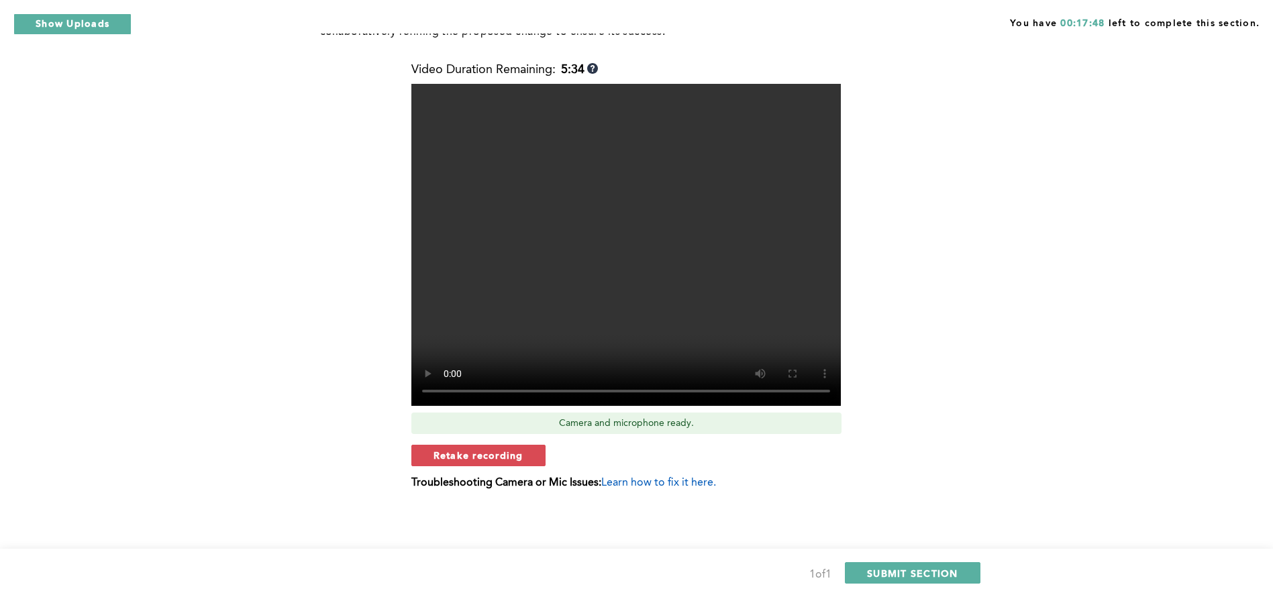
click at [443, 452] on span "Retake recording" at bounding box center [478, 455] width 90 height 13
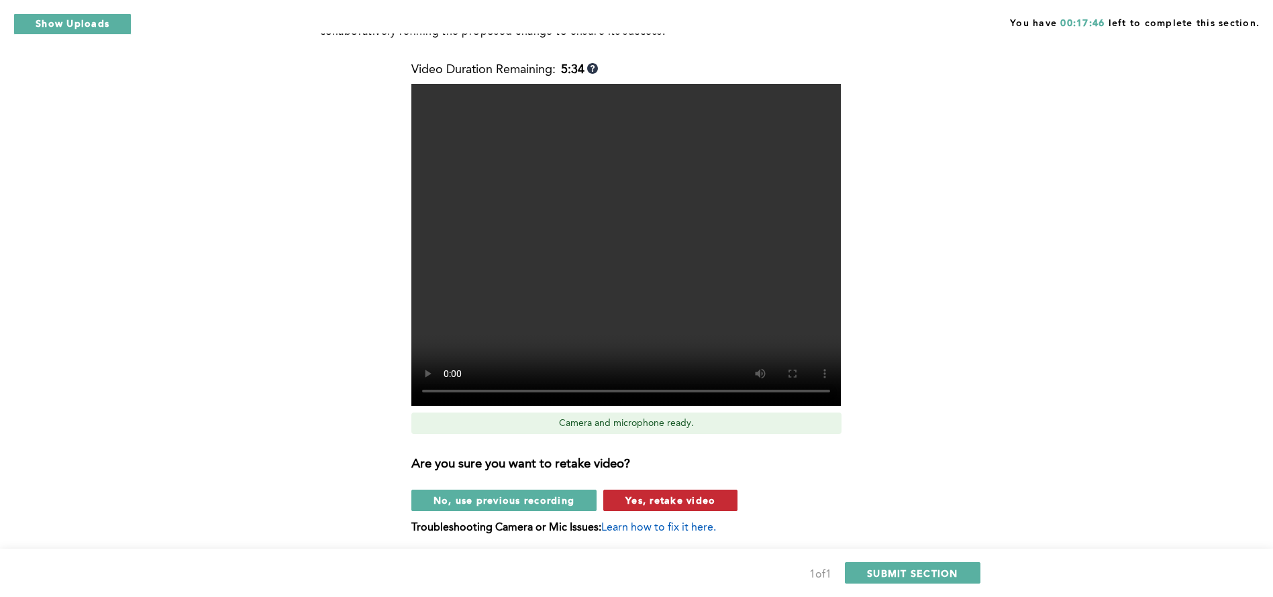
click at [668, 496] on span "Yes, retake video" at bounding box center [670, 500] width 90 height 13
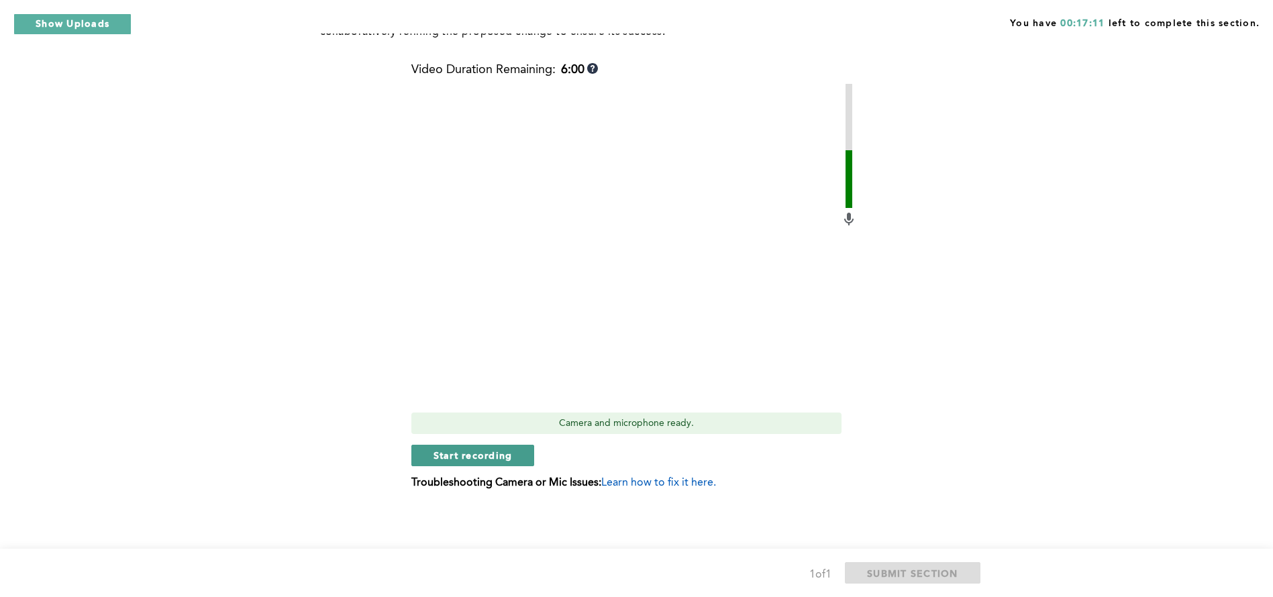
click at [468, 460] on span "Start recording" at bounding box center [472, 455] width 79 height 13
click at [468, 460] on span "Stop recording" at bounding box center [472, 455] width 78 height 13
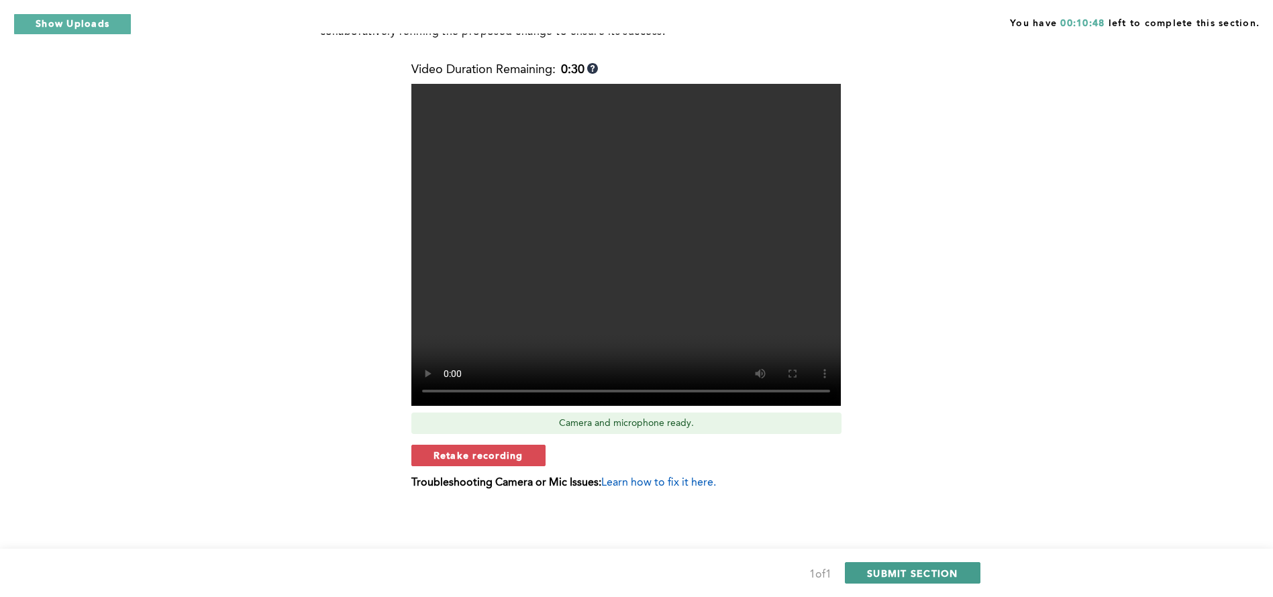
click at [881, 570] on span "SUBMIT SECTION" at bounding box center [912, 573] width 91 height 13
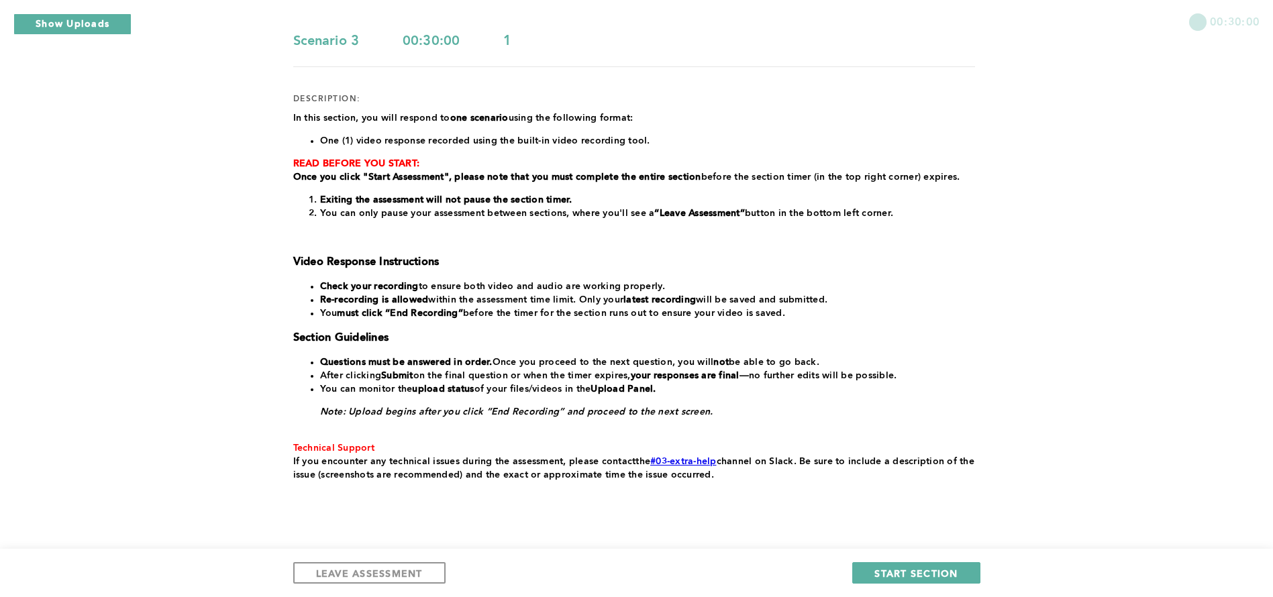
scroll to position [138, 0]
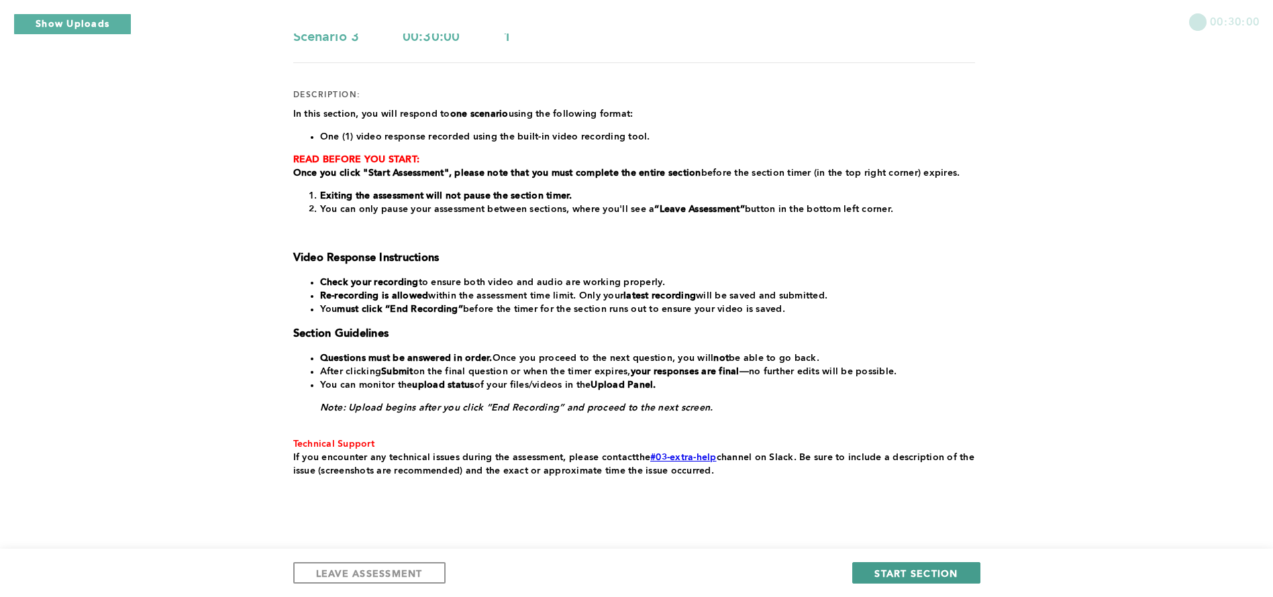
click at [891, 574] on span "START SECTION" at bounding box center [915, 573] width 83 height 13
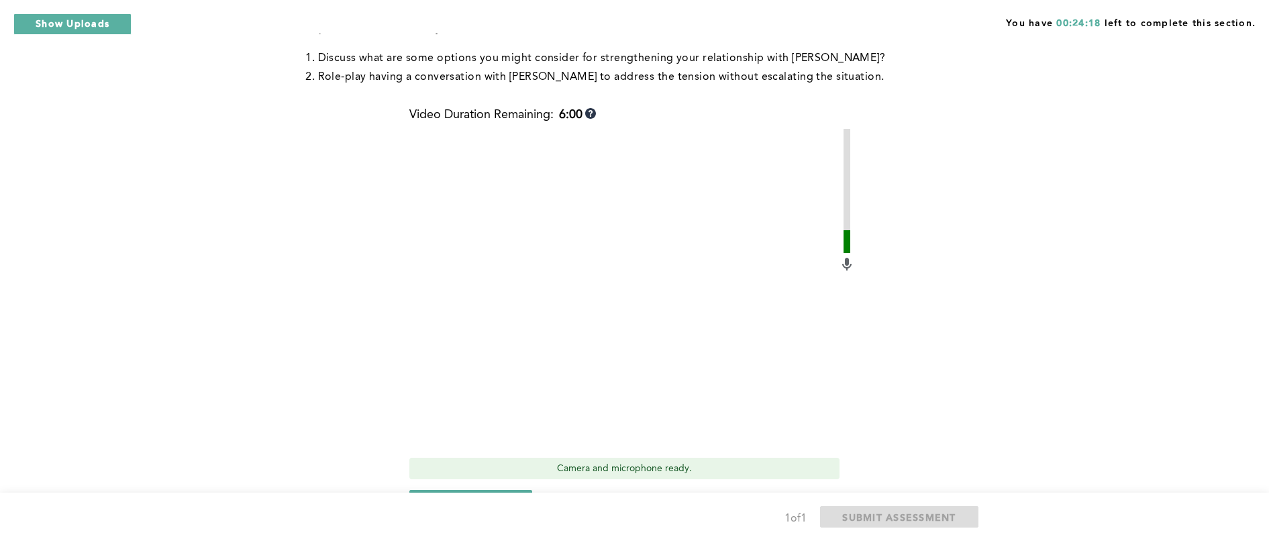
scroll to position [283, 0]
click at [475, 494] on span "Start recording" at bounding box center [470, 500] width 79 height 13
click at [468, 494] on span "Stop recording" at bounding box center [470, 500] width 78 height 13
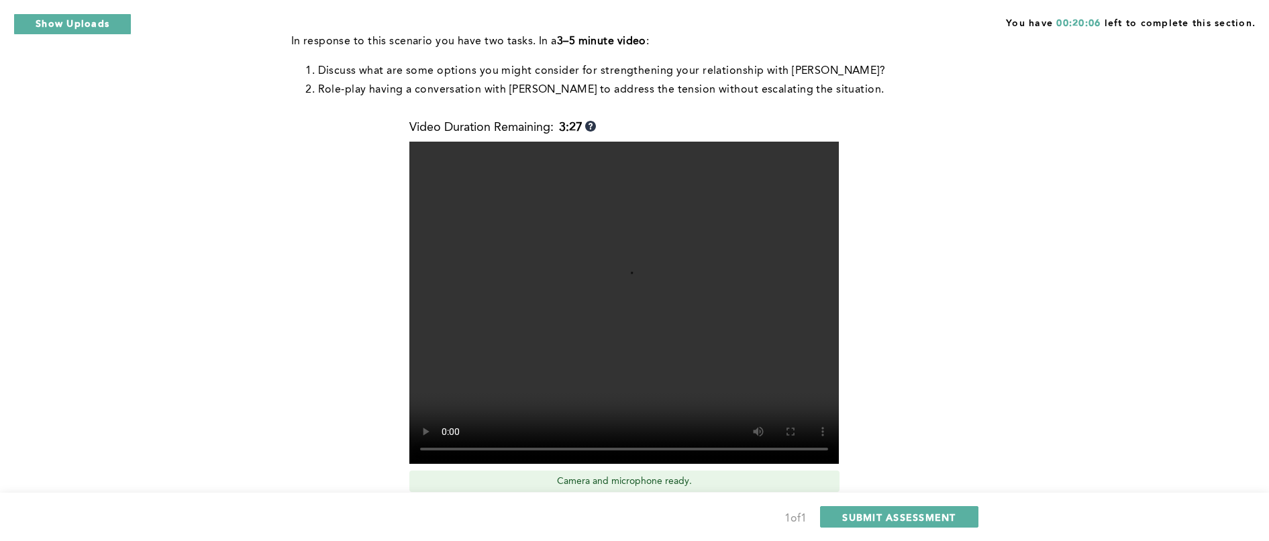
scroll to position [366, 0]
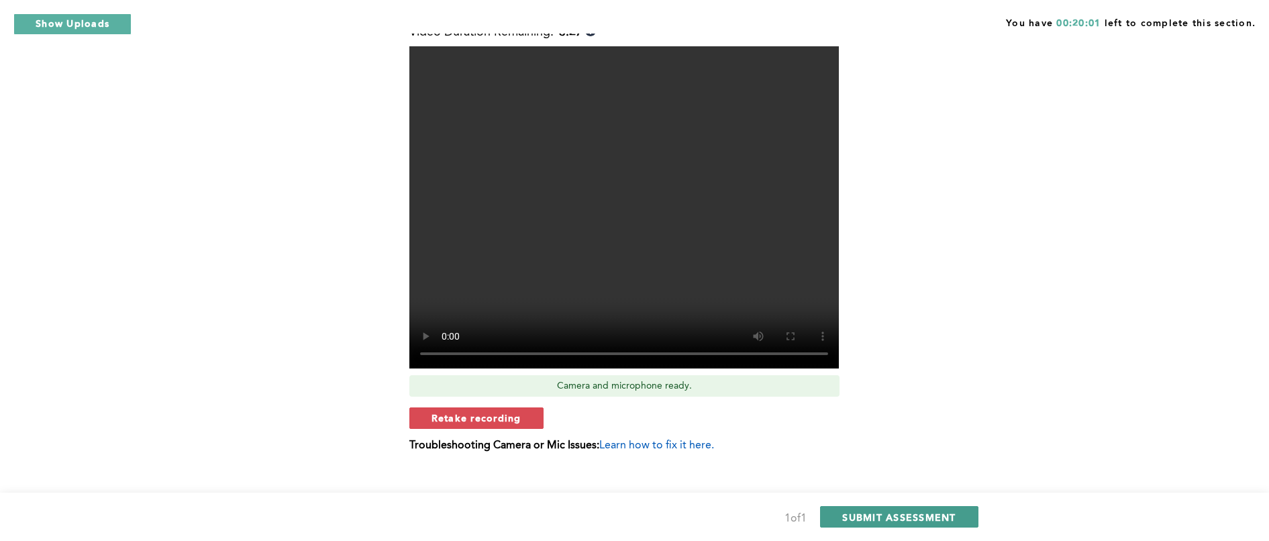
click at [896, 514] on span "SUBMIT ASSESSMENT" at bounding box center [898, 517] width 113 height 13
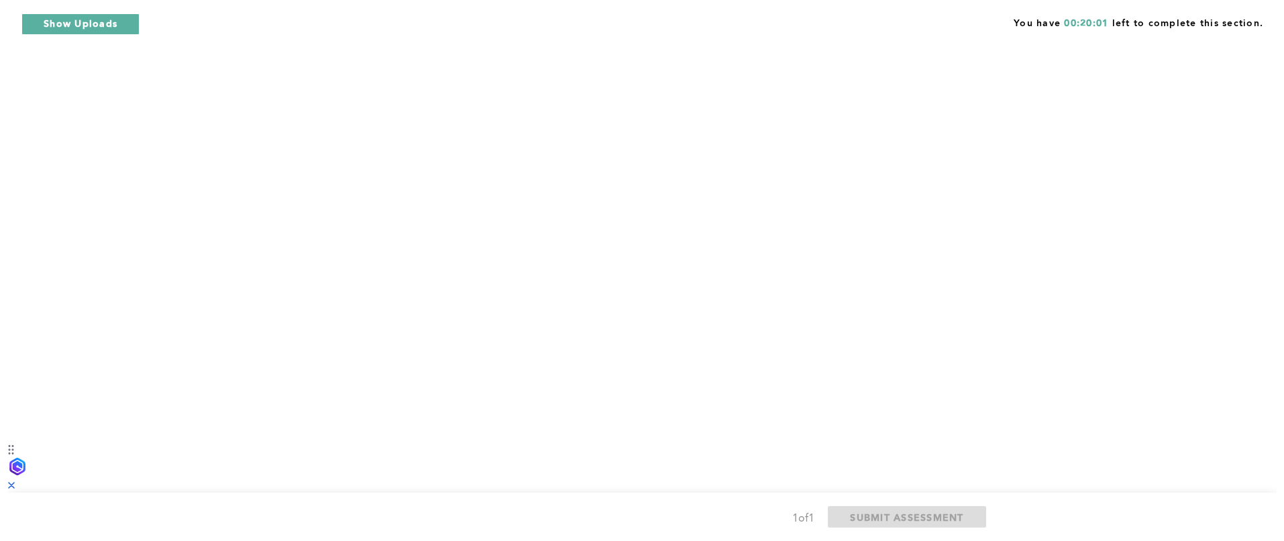
scroll to position [0, 0]
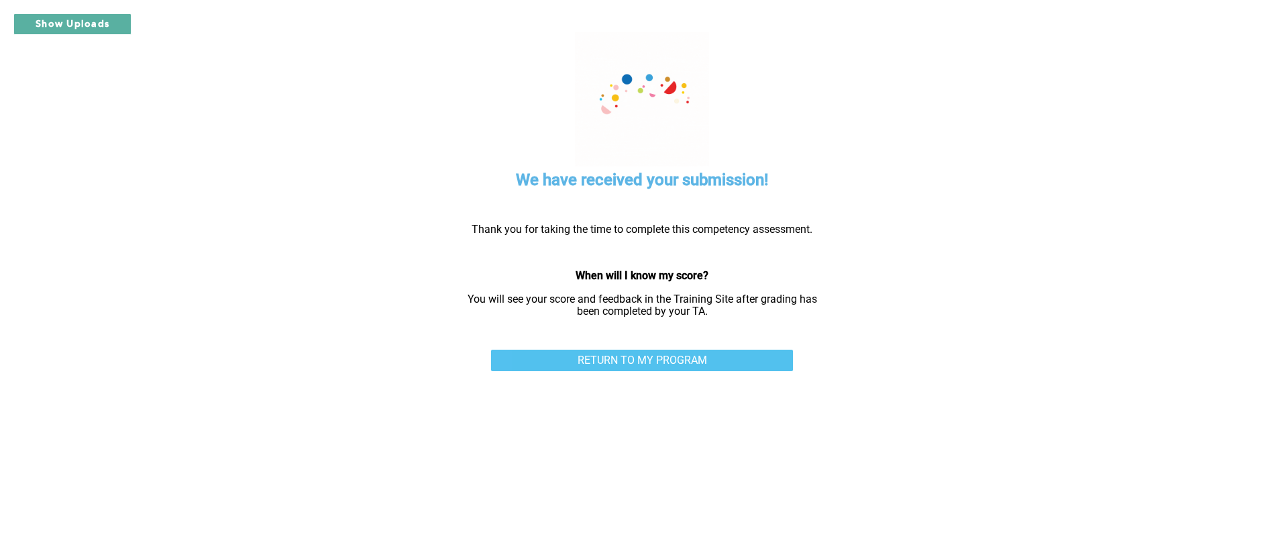
click at [683, 356] on link "RETURN TO MY PROGRAM" at bounding box center [642, 360] width 302 height 21
